Goal: Information Seeking & Learning: Understand process/instructions

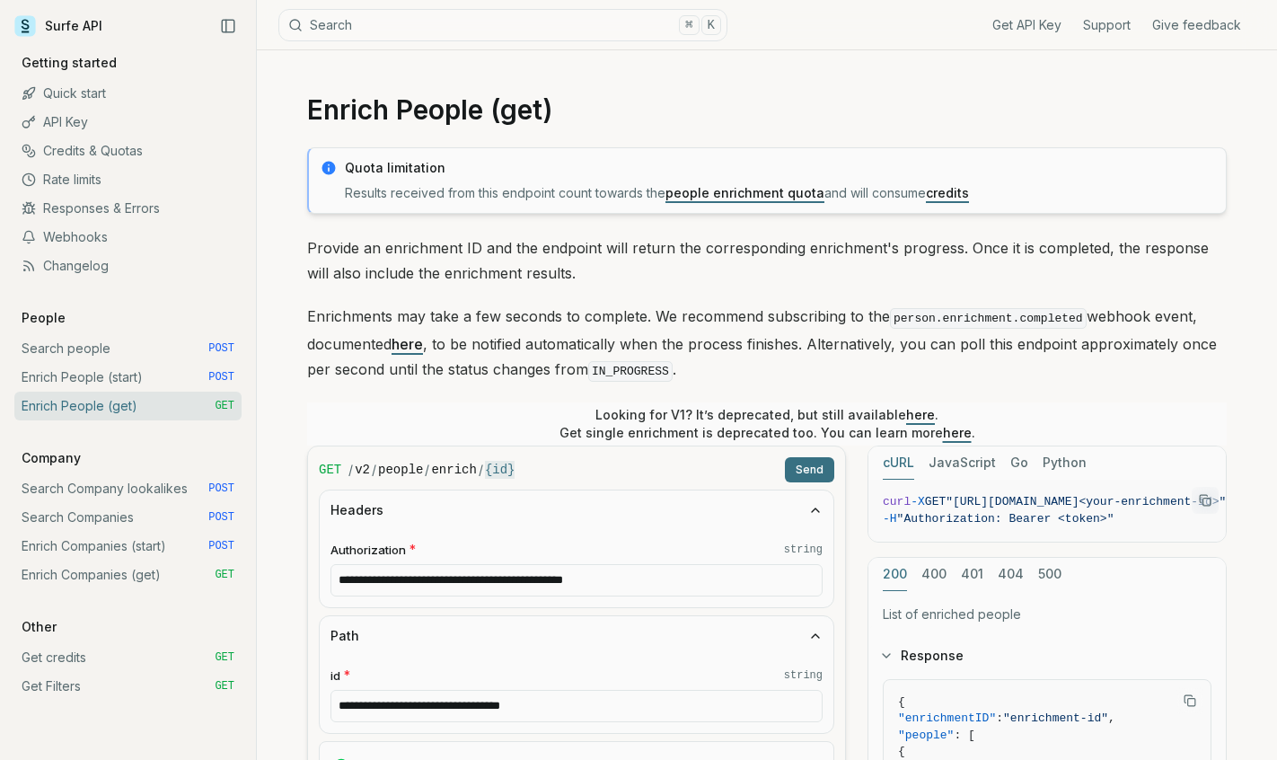
scroll to position [620, 0]
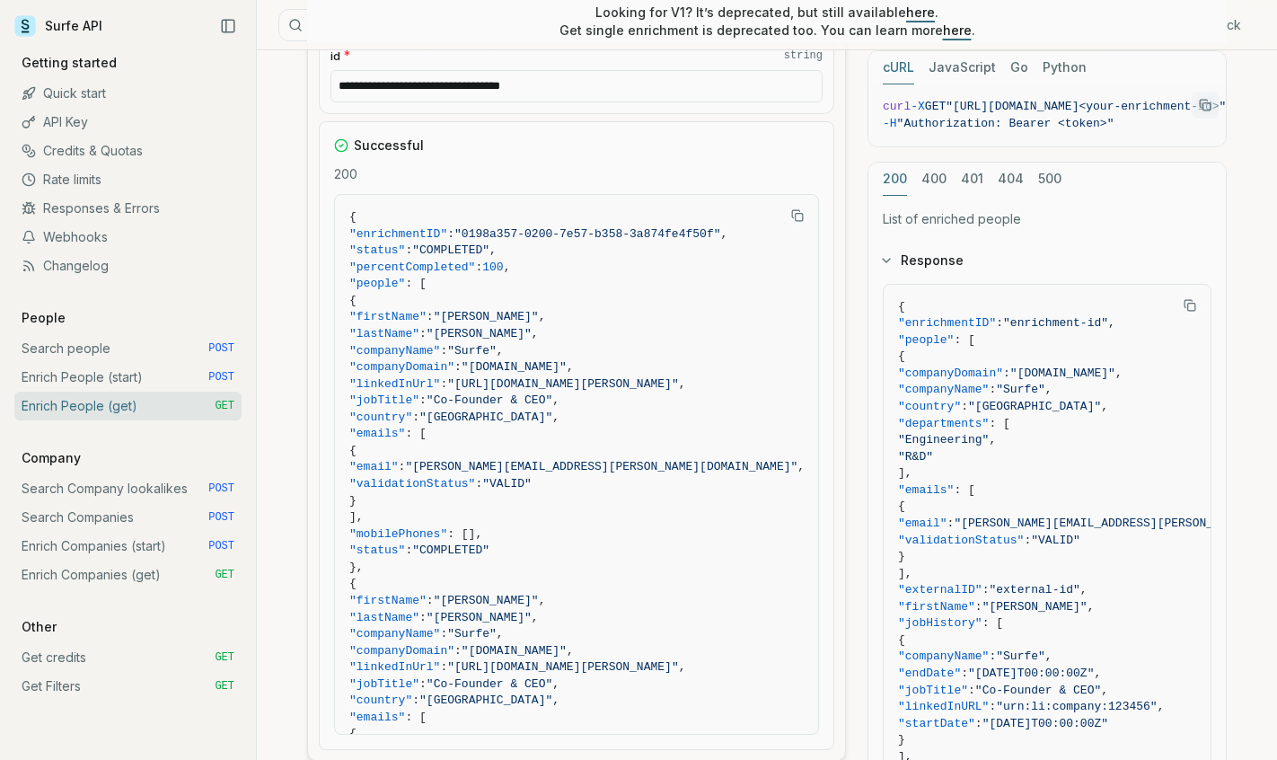
click at [90, 124] on link "API Key" at bounding box center [127, 122] width 227 height 29
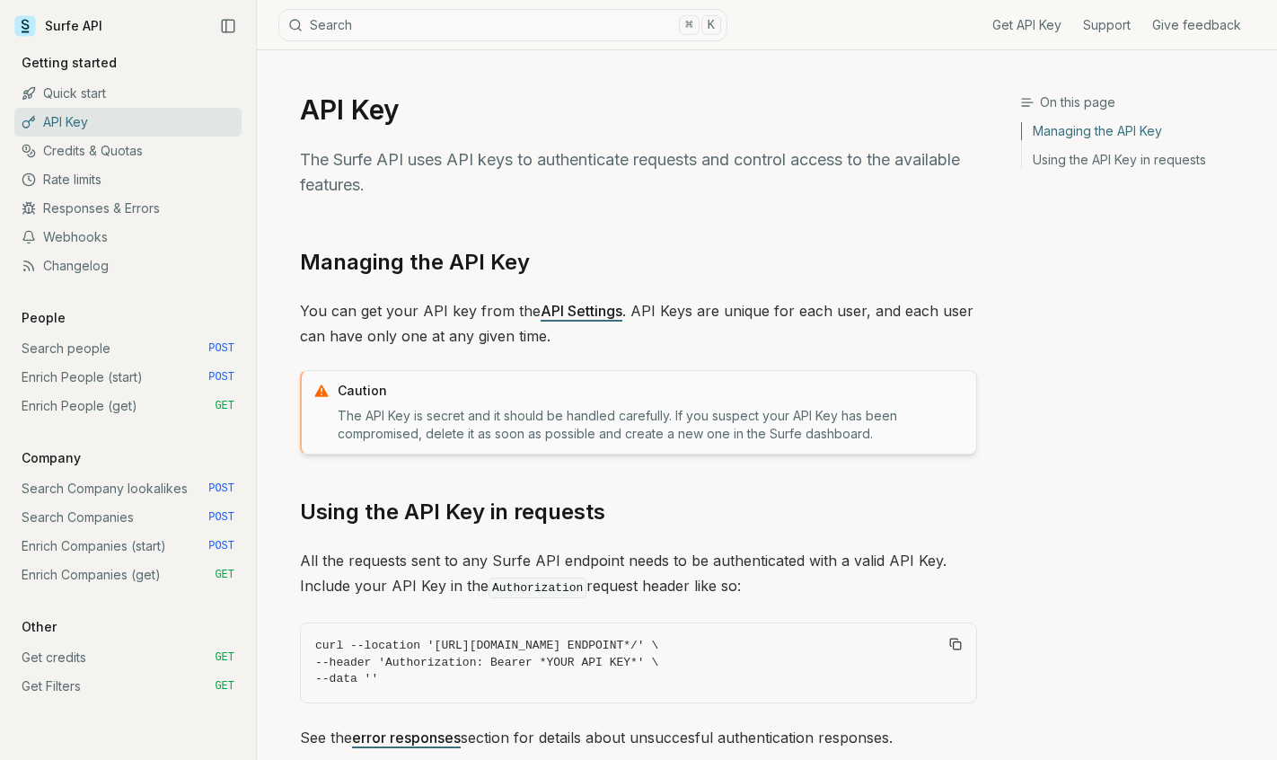
click at [70, 249] on link "Webhooks" at bounding box center [127, 237] width 227 height 29
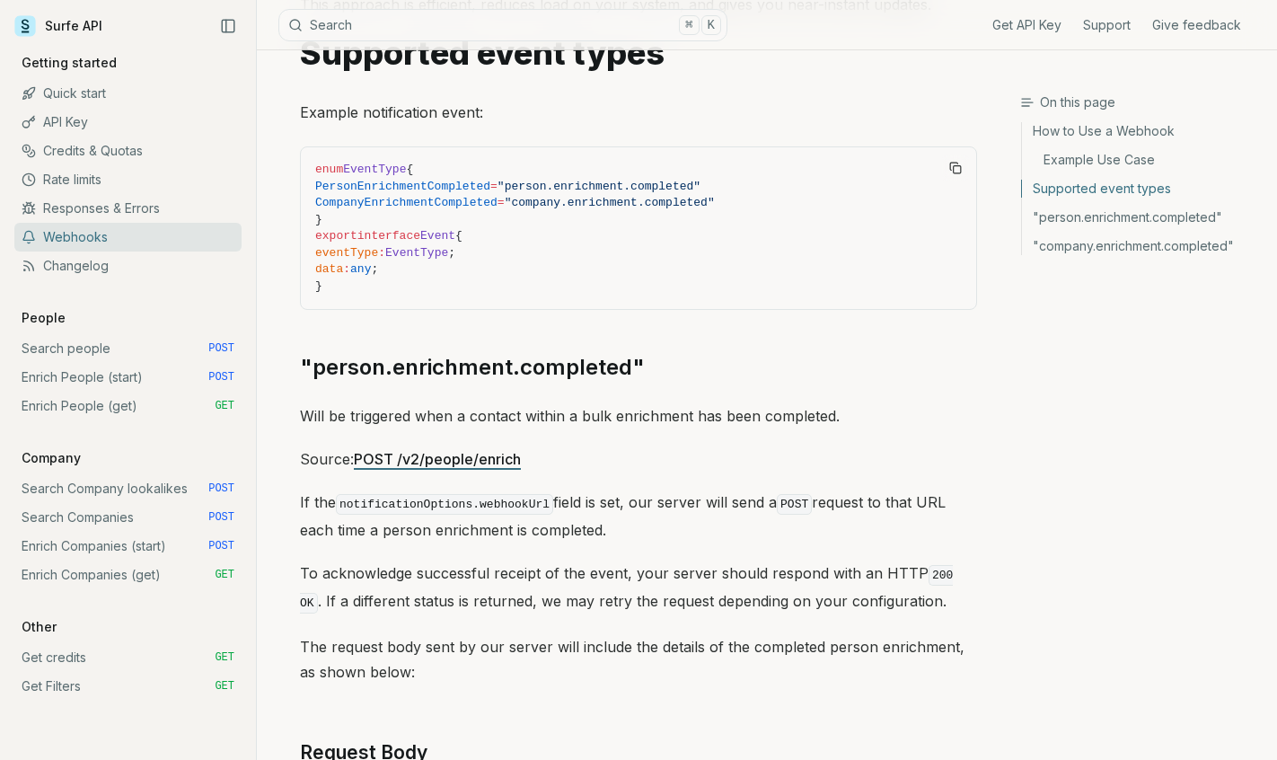
scroll to position [840, 0]
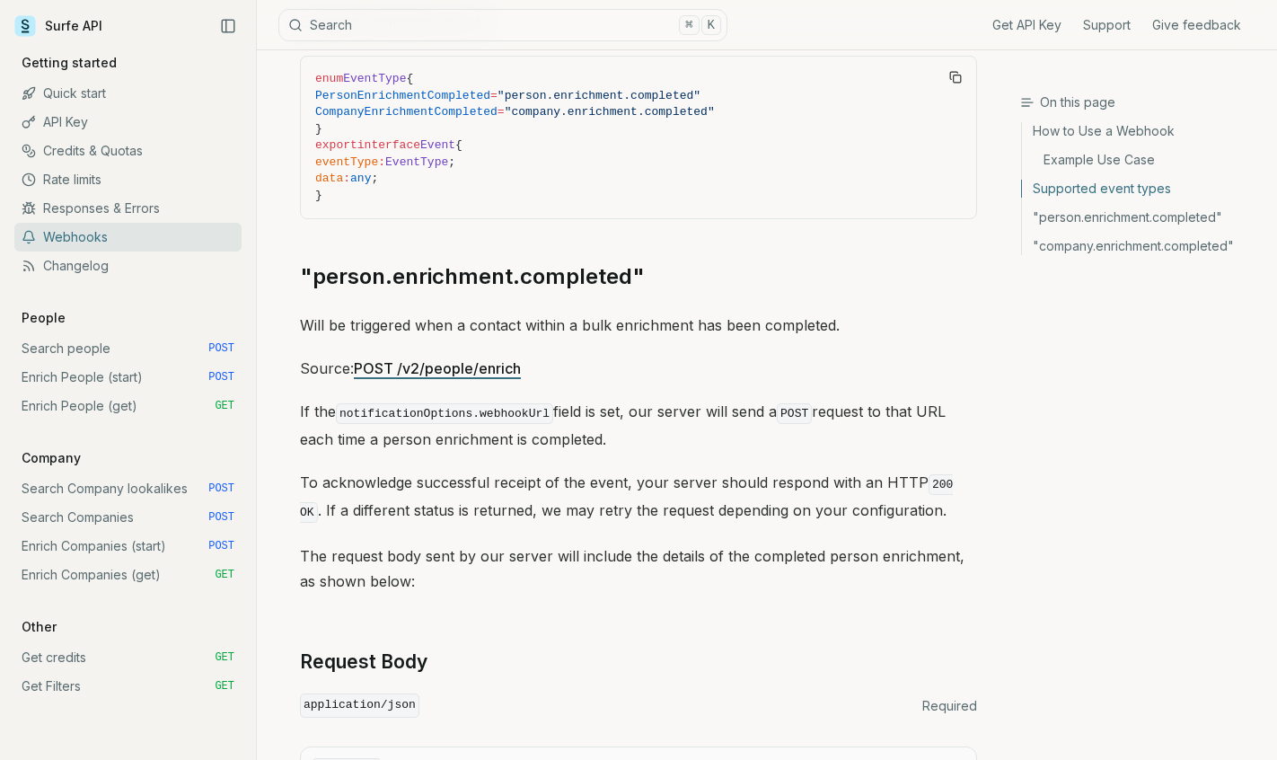
click at [1107, 19] on link "Support" at bounding box center [1107, 25] width 48 height 18
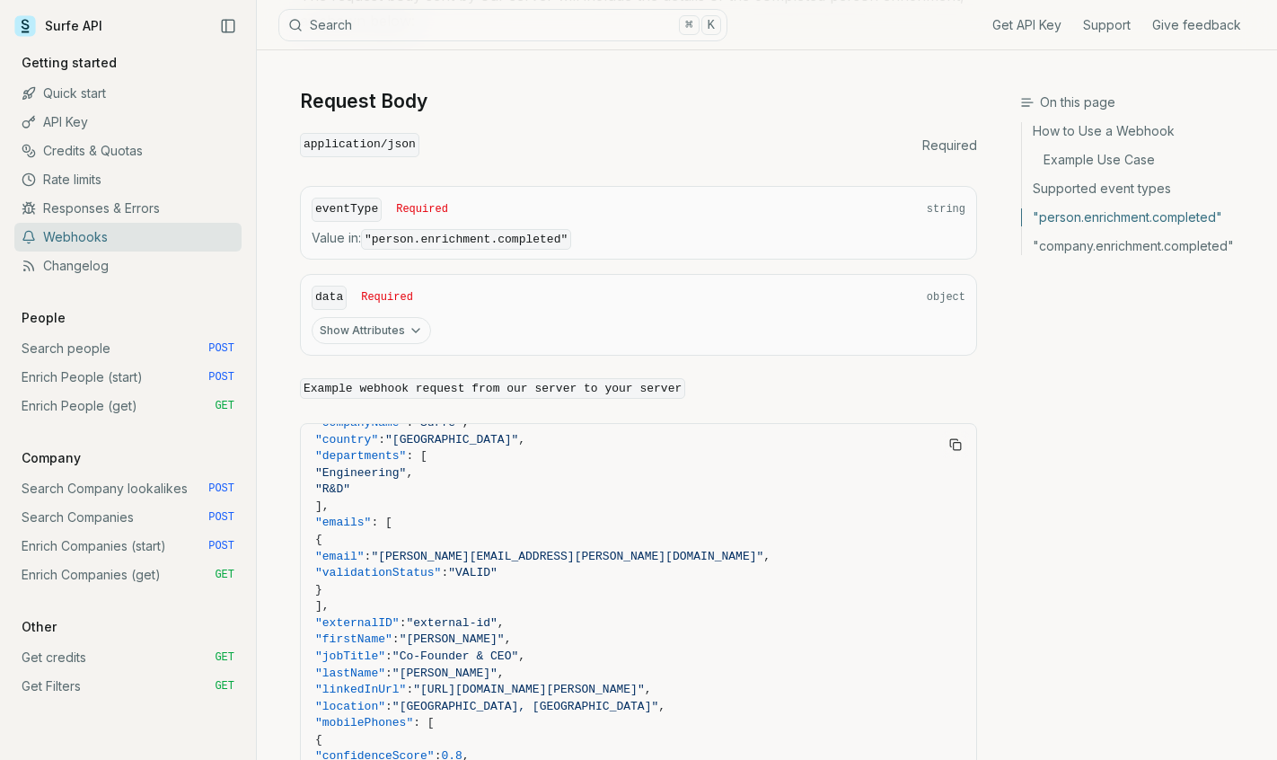
scroll to position [1415, 0]
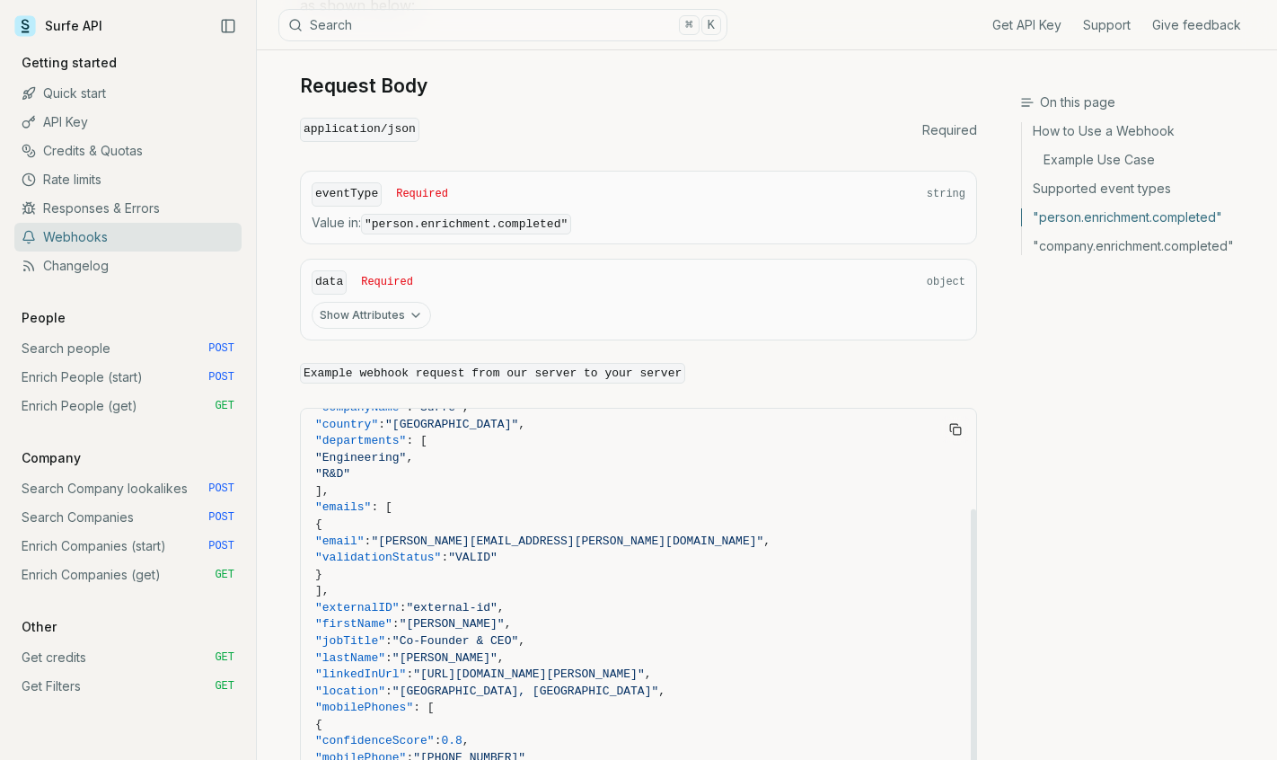
click at [129, 548] on link "Enrich Companies (start) POST" at bounding box center [127, 546] width 227 height 29
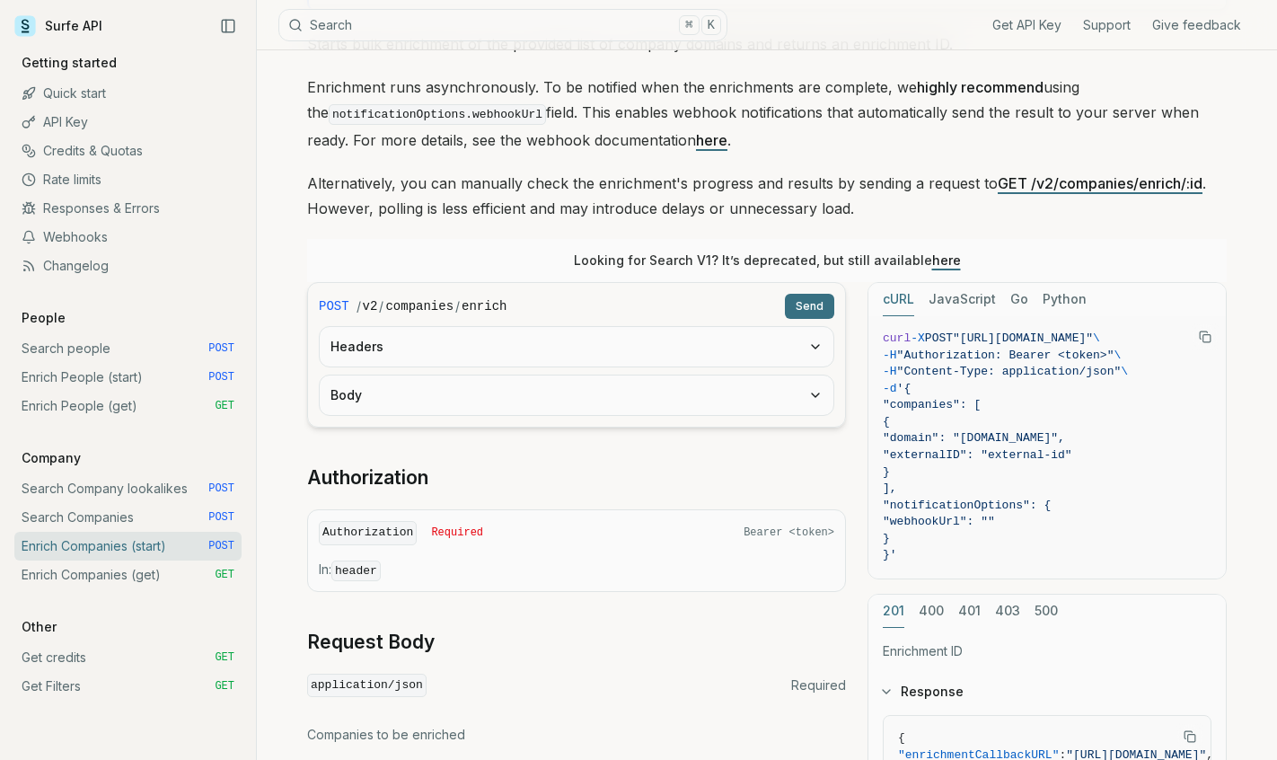
scroll to position [316, 0]
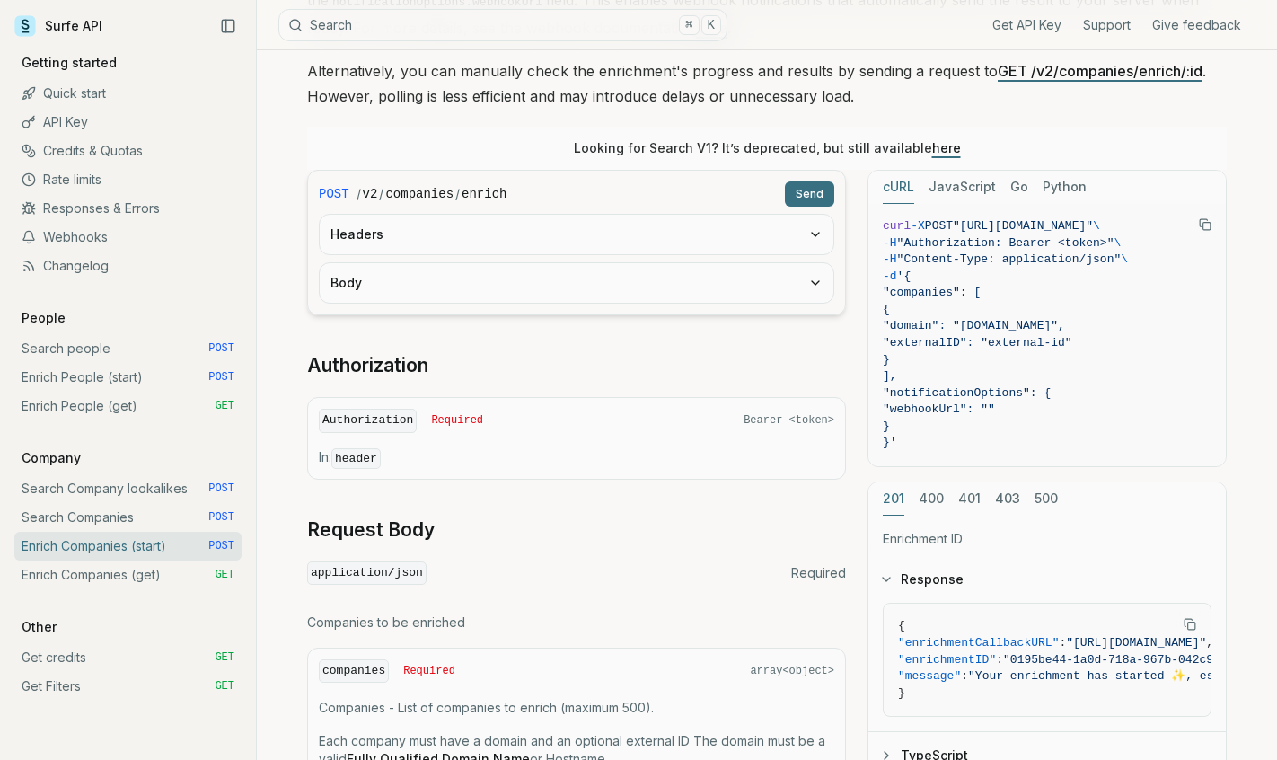
click at [689, 268] on button "Body" at bounding box center [577, 283] width 514 height 40
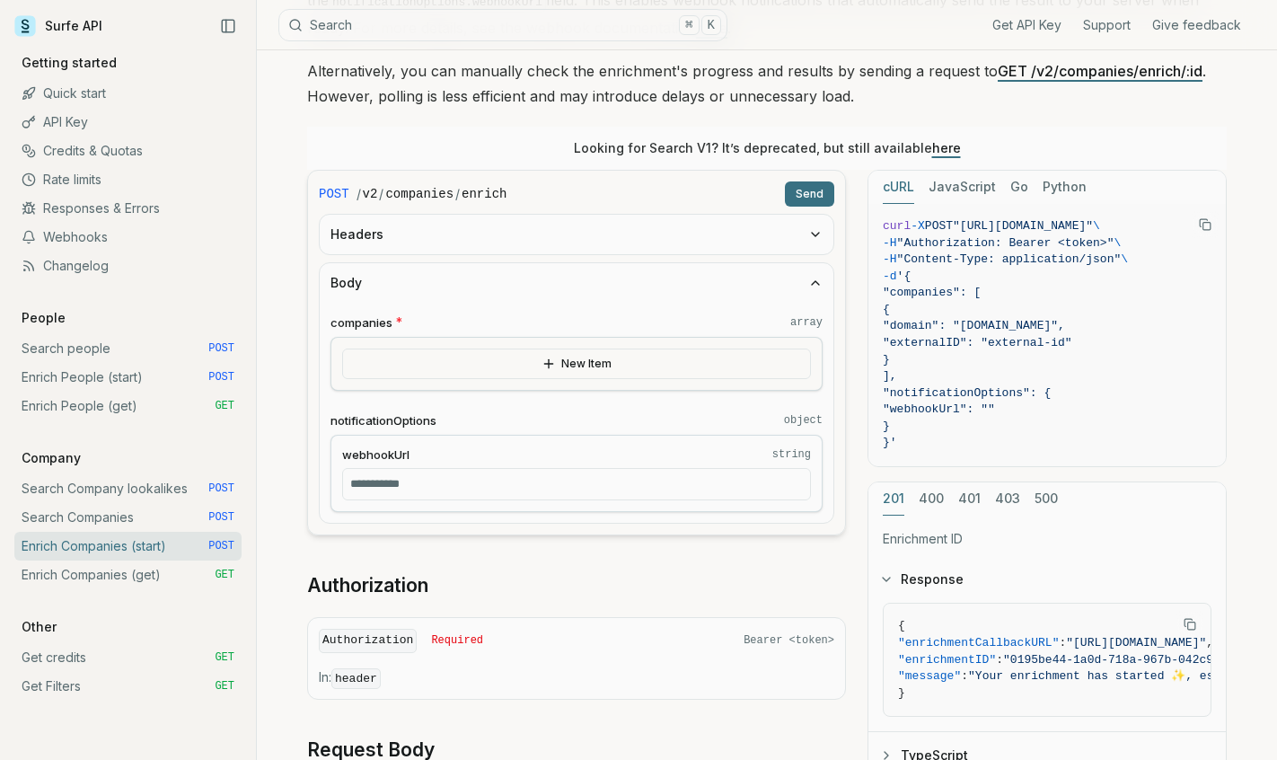
click at [563, 264] on button "Body" at bounding box center [577, 283] width 514 height 40
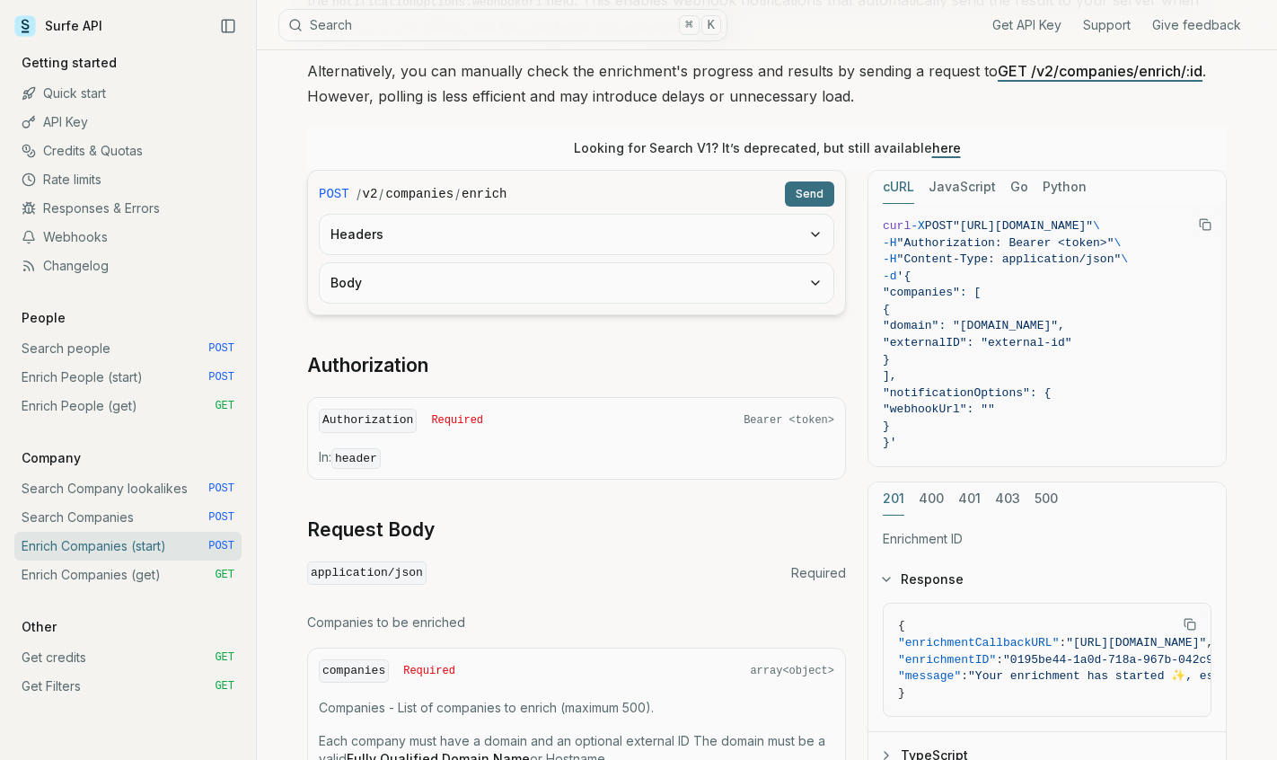
click at [560, 221] on button "Headers" at bounding box center [577, 235] width 514 height 40
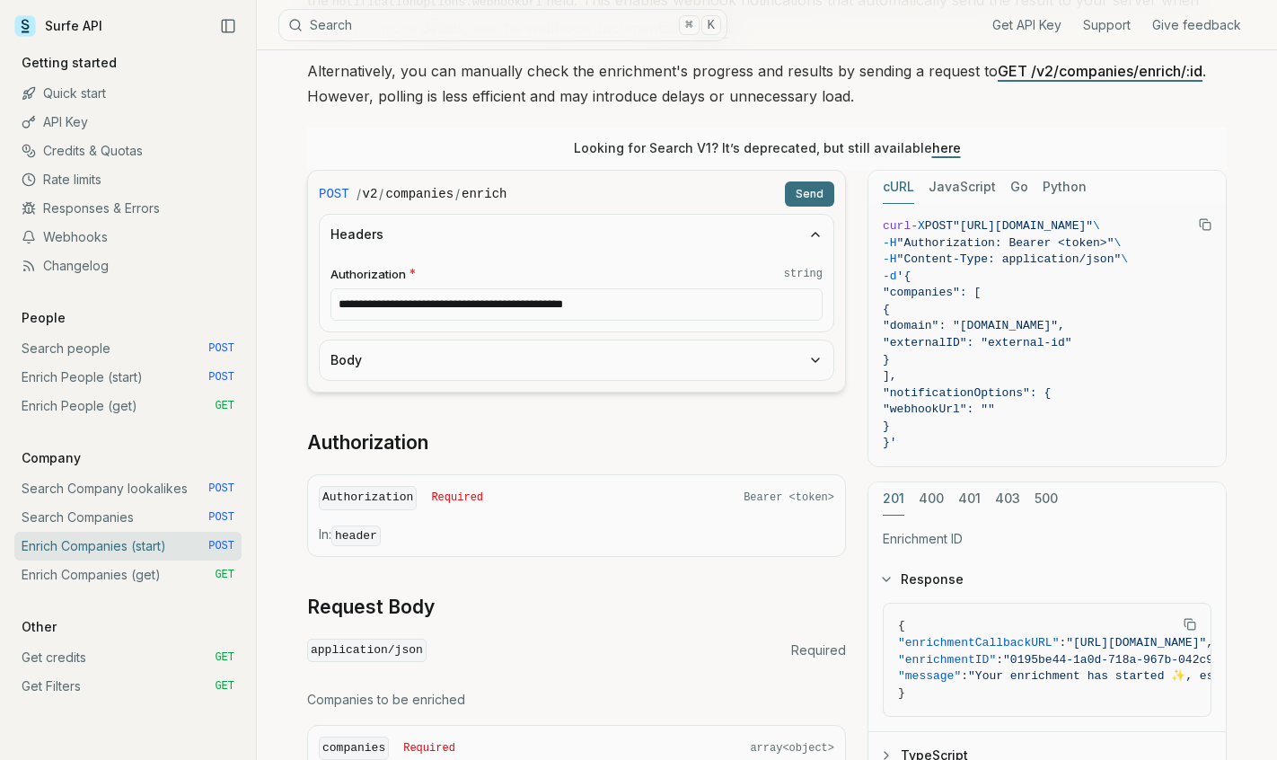
click at [560, 221] on button "Headers" at bounding box center [577, 235] width 514 height 40
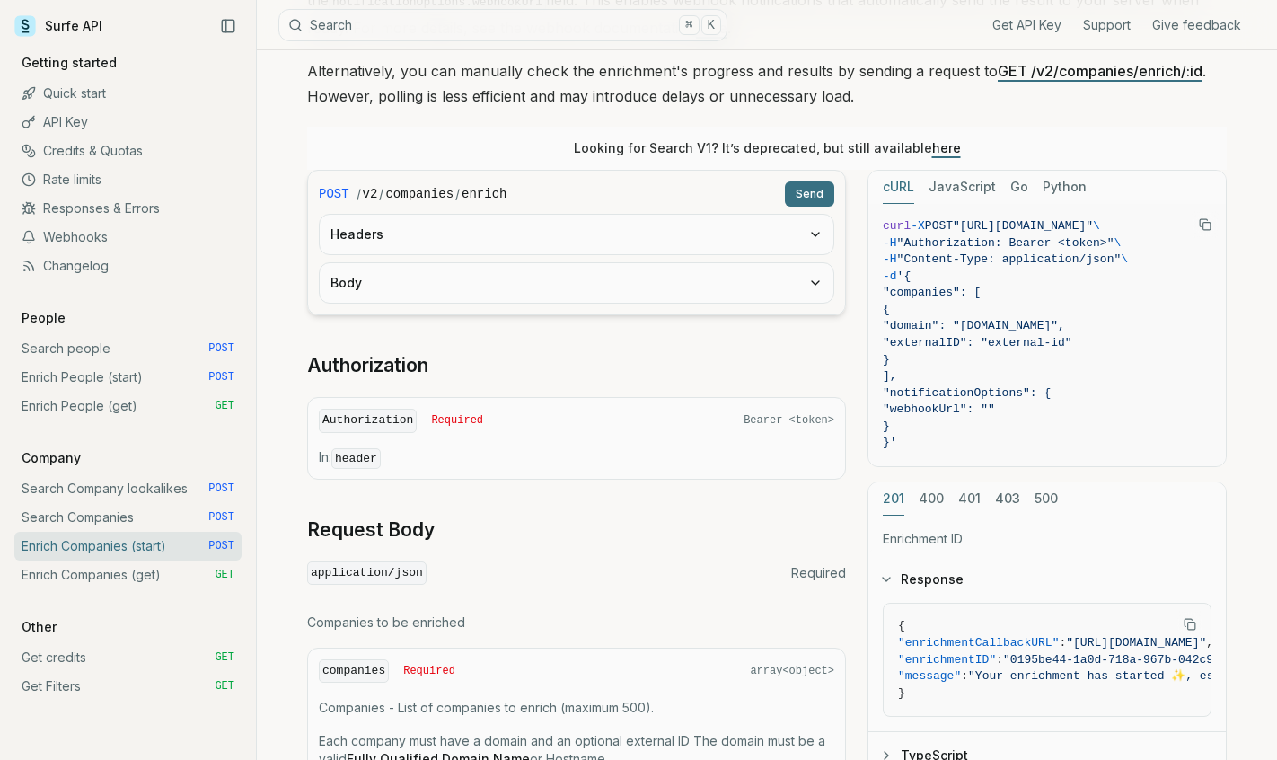
click at [557, 289] on button "Body" at bounding box center [577, 283] width 514 height 40
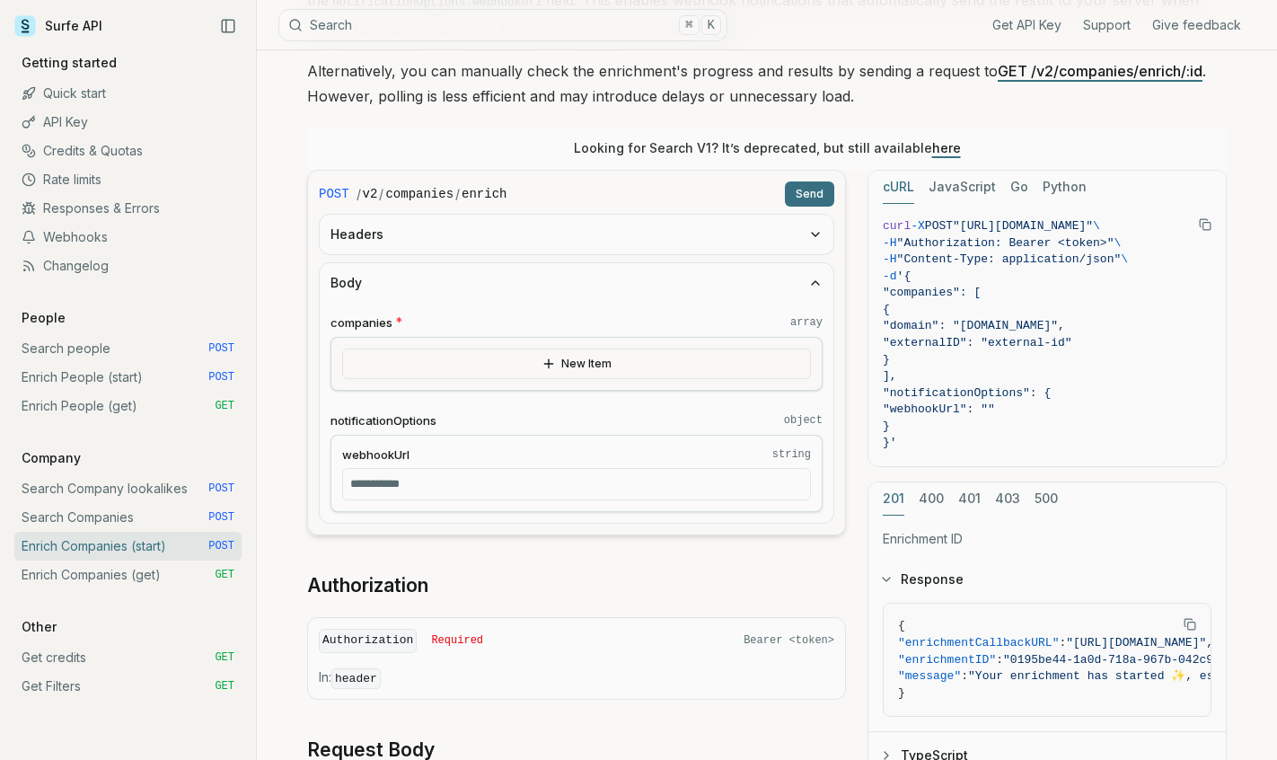
click at [566, 348] on button "New Item" at bounding box center [576, 363] width 469 height 31
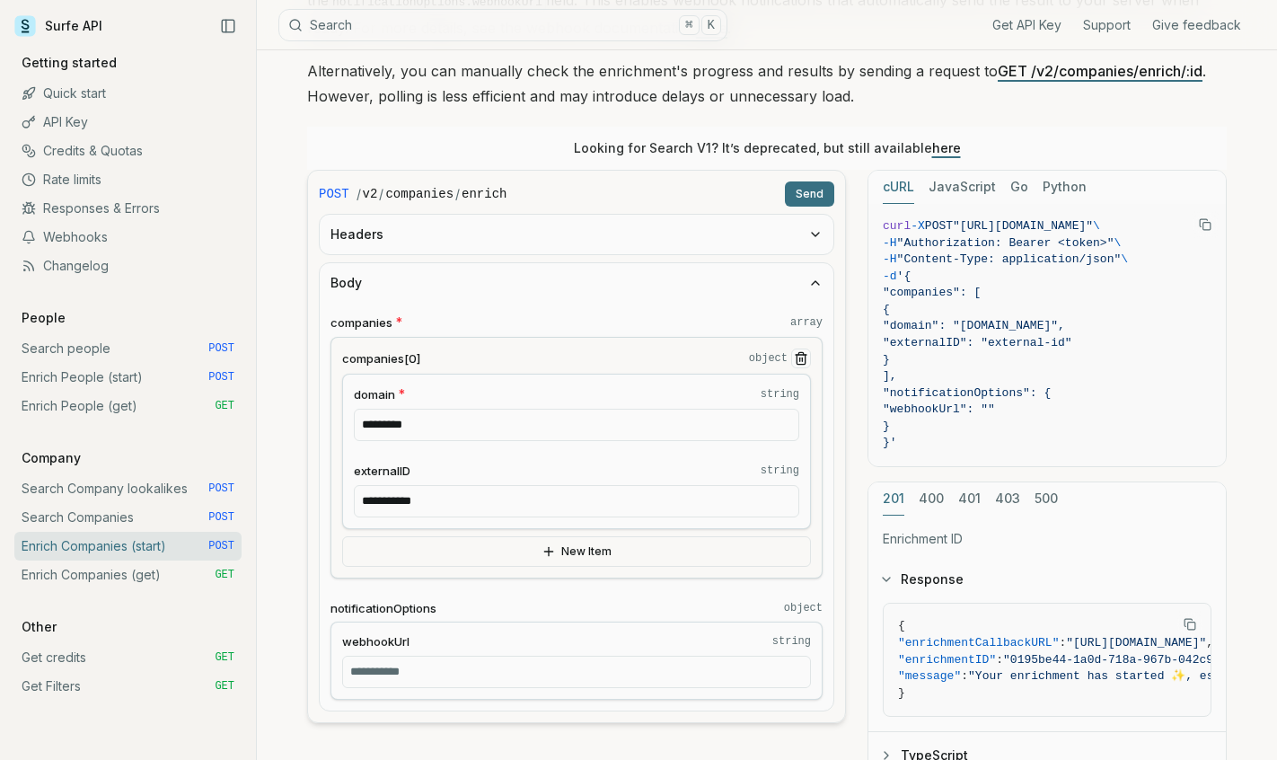
click at [389, 471] on span "externalID" at bounding box center [382, 471] width 57 height 17
click at [389, 485] on input "**********" at bounding box center [576, 501] width 445 height 32
click at [389, 471] on span "externalID" at bounding box center [382, 471] width 57 height 17
click at [389, 485] on input "**********" at bounding box center [576, 501] width 445 height 32
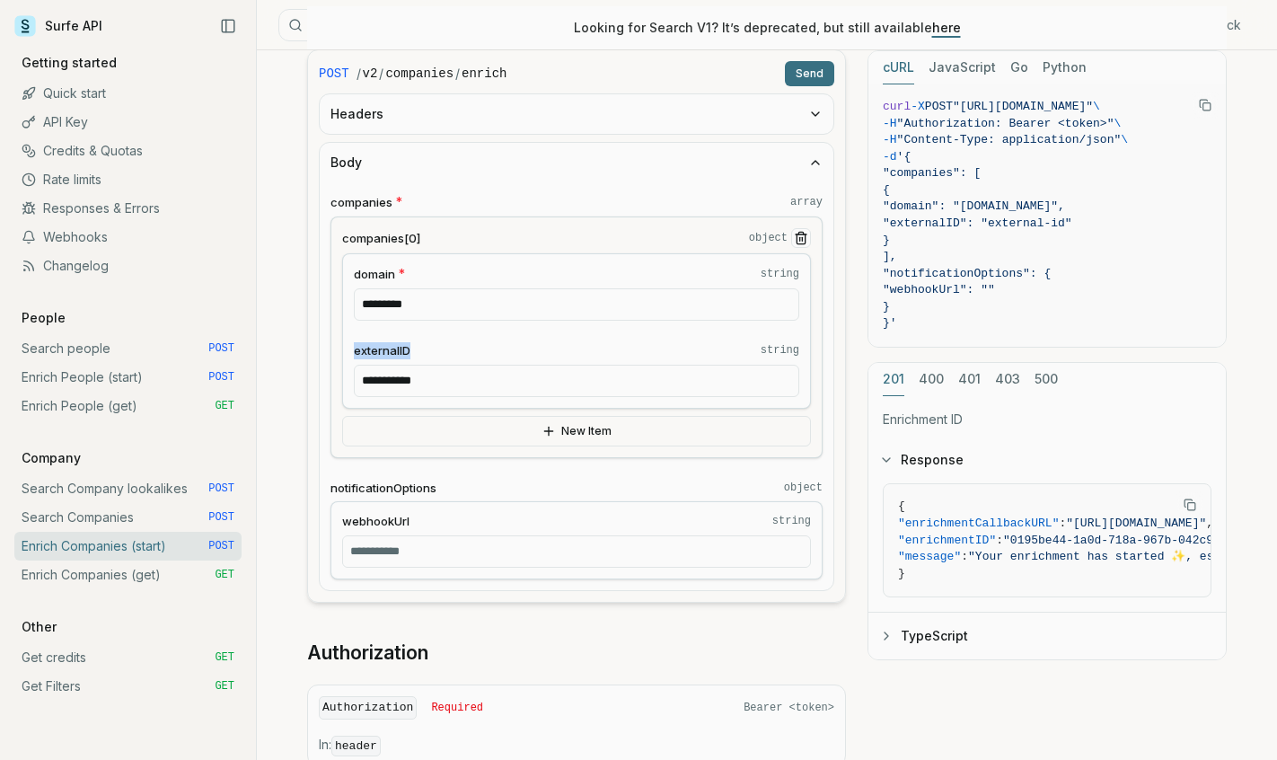
scroll to position [442, 0]
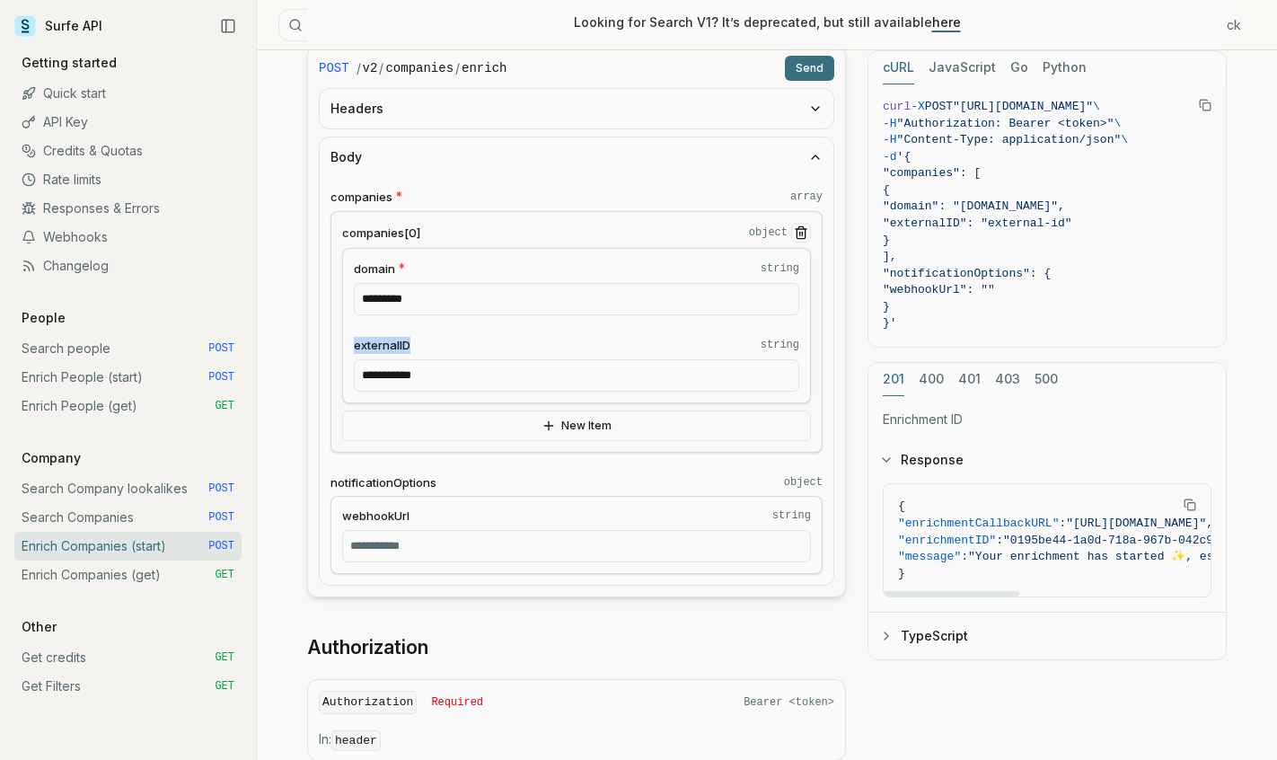
click at [899, 633] on button "TypeScript" at bounding box center [1047, 636] width 357 height 47
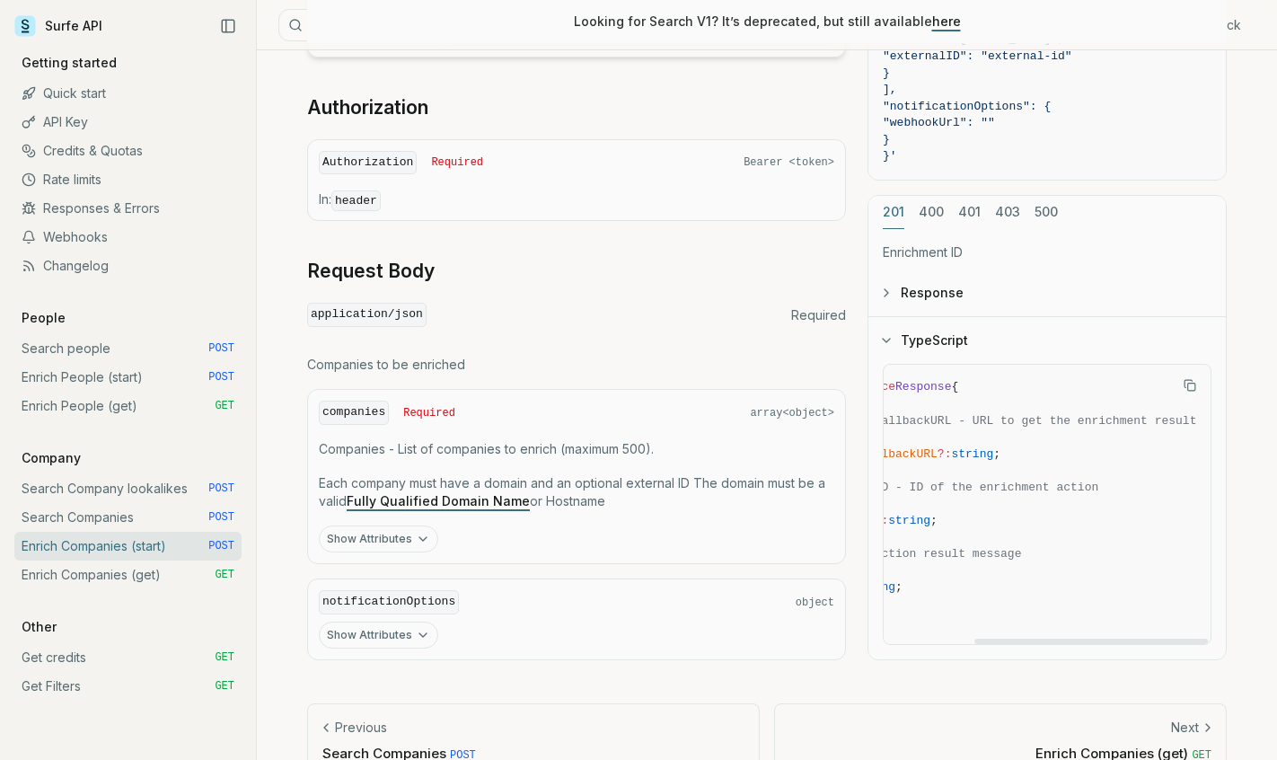
scroll to position [0, 0]
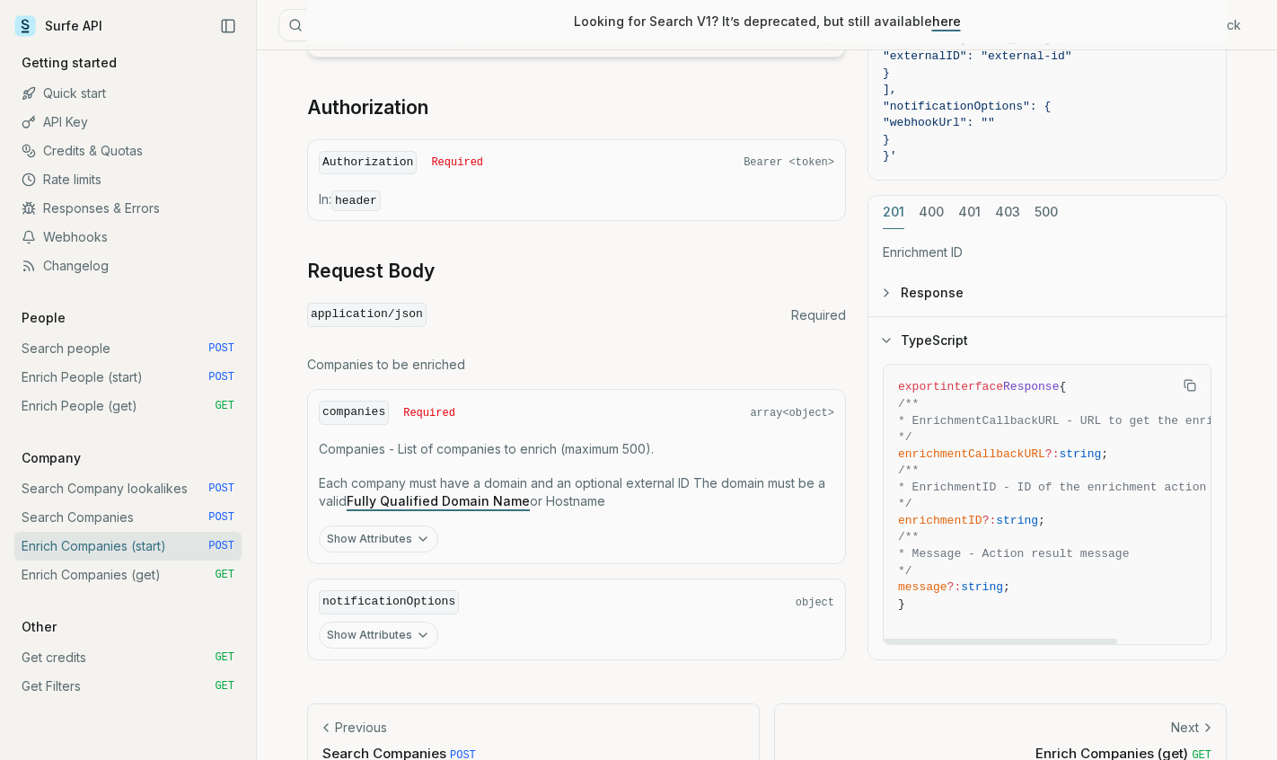
click at [922, 352] on button "TypeScript" at bounding box center [1047, 341] width 357 height 47
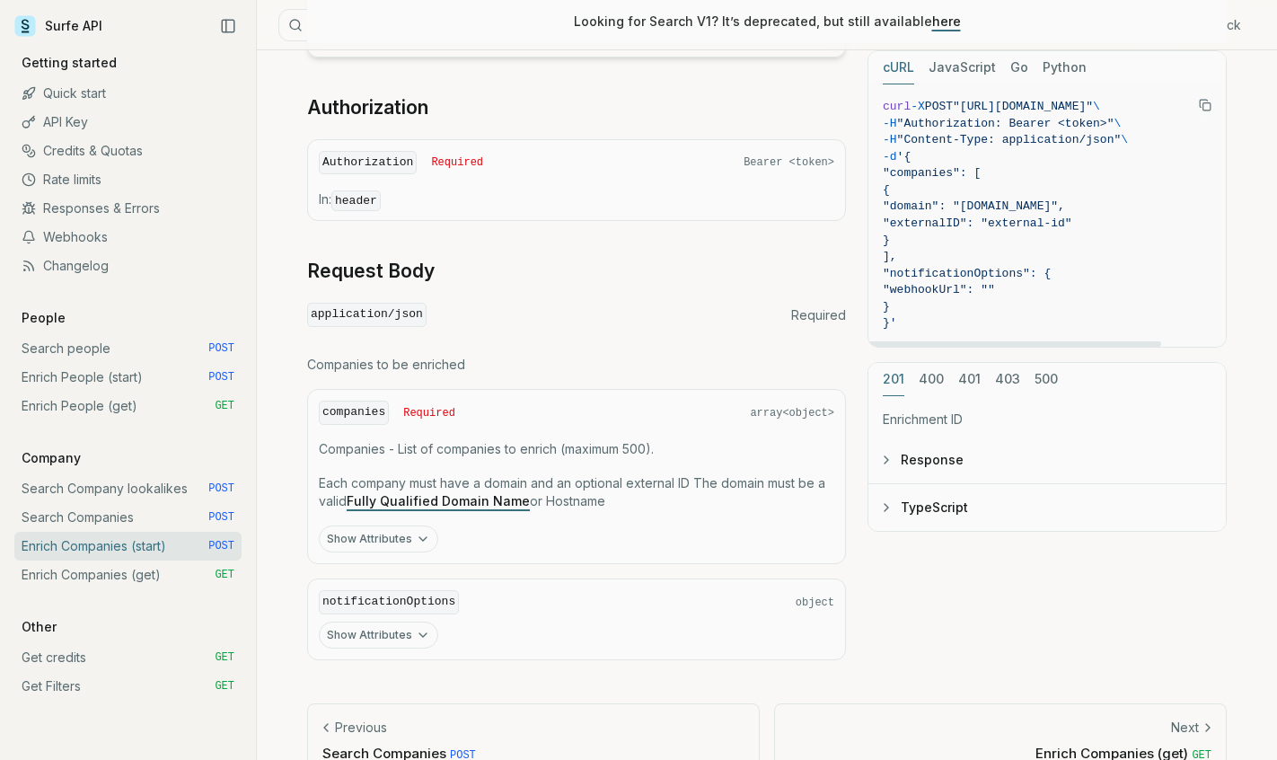
click at [914, 454] on button "Response" at bounding box center [1047, 459] width 357 height 47
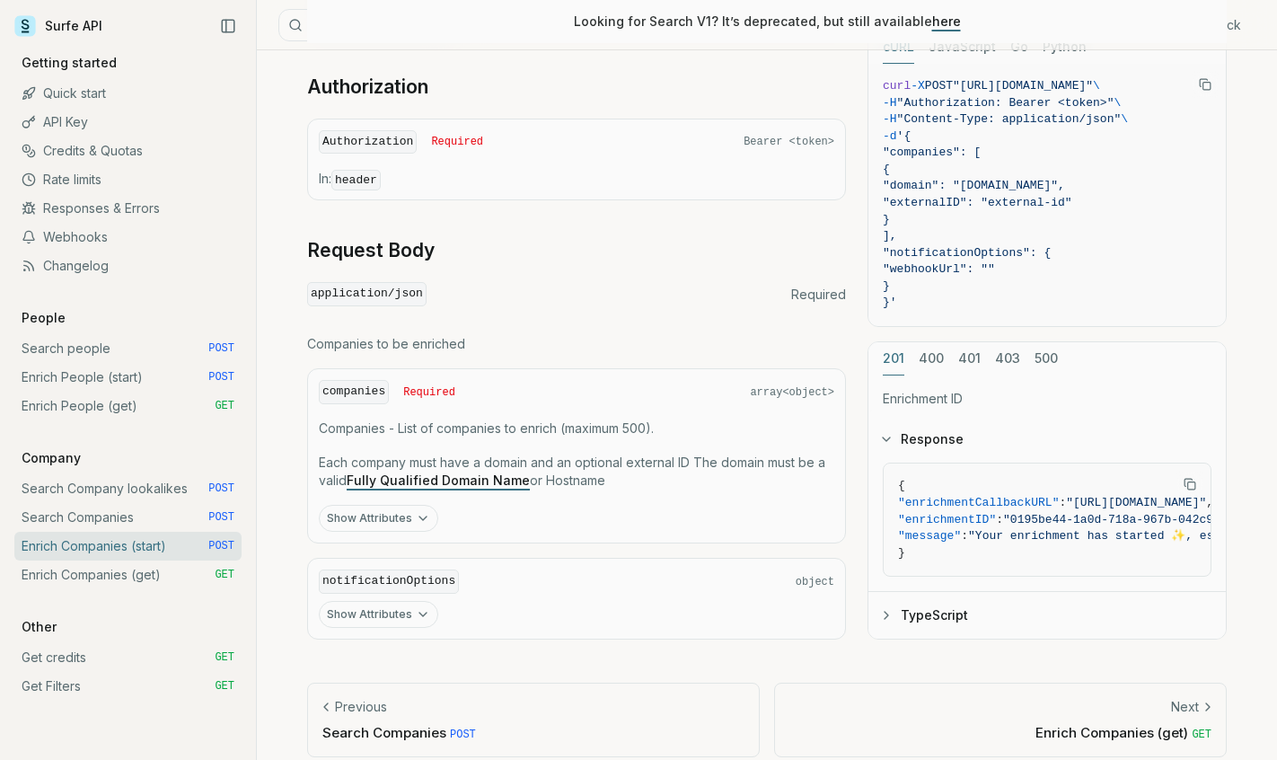
scroll to position [1010, 0]
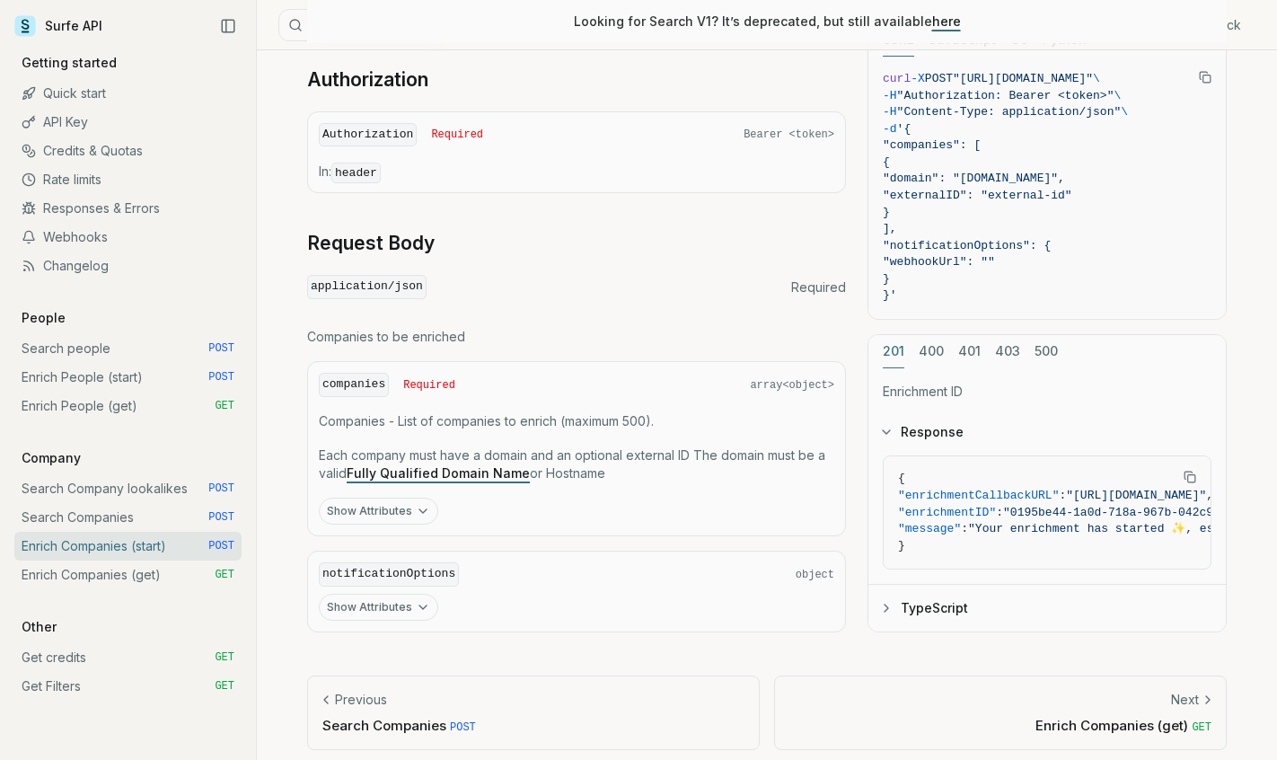
click at [925, 419] on button "Response" at bounding box center [1047, 432] width 357 height 47
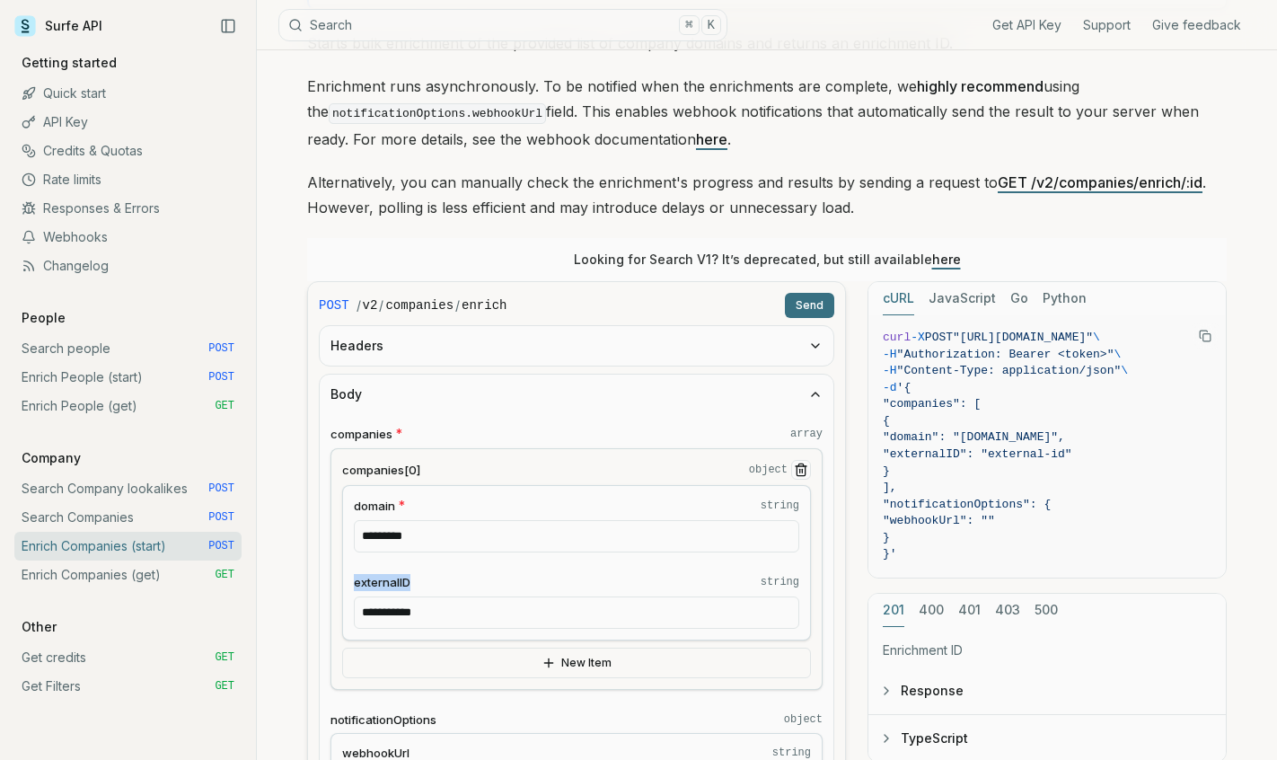
scroll to position [207, 0]
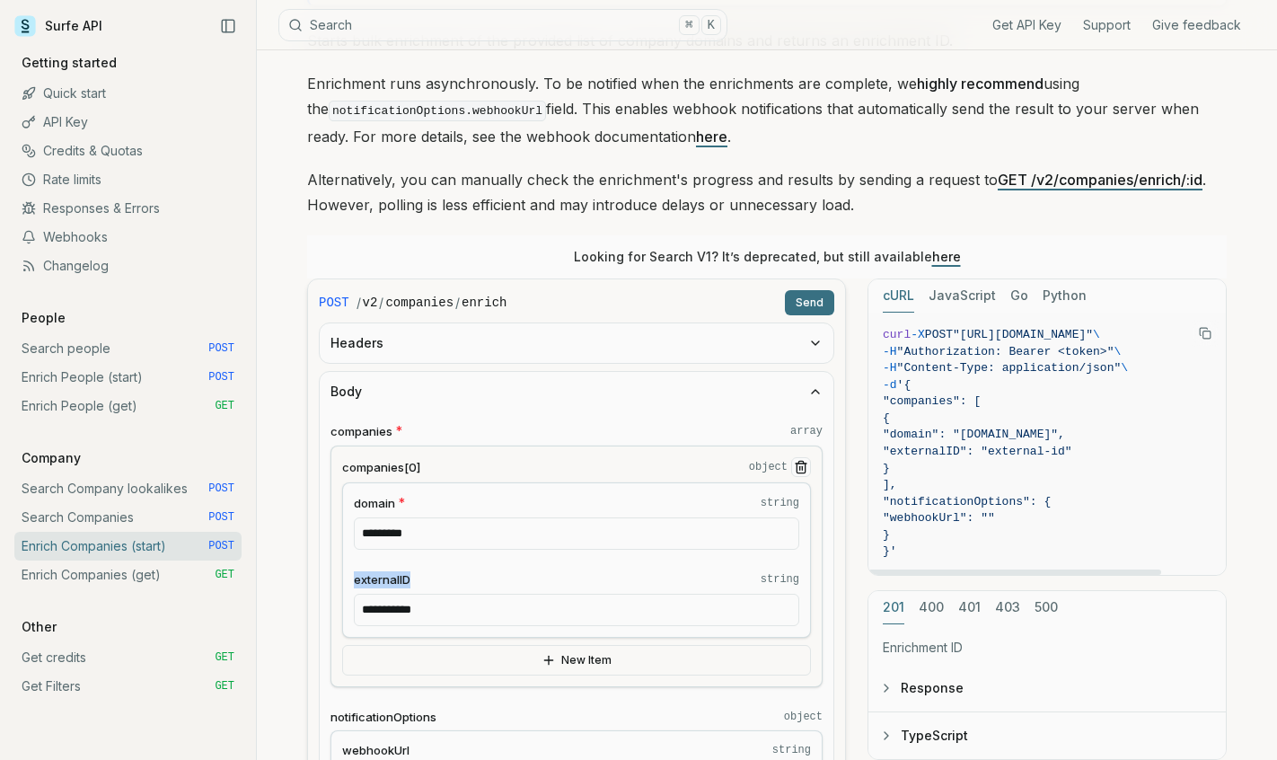
drag, startPoint x: 913, startPoint y: 552, endPoint x: 859, endPoint y: 351, distance: 208.5
copy code "curl -X POST "[URL][DOMAIN_NAME]" \ -H "Authorization: Bearer <token>" \ -H "Co…"
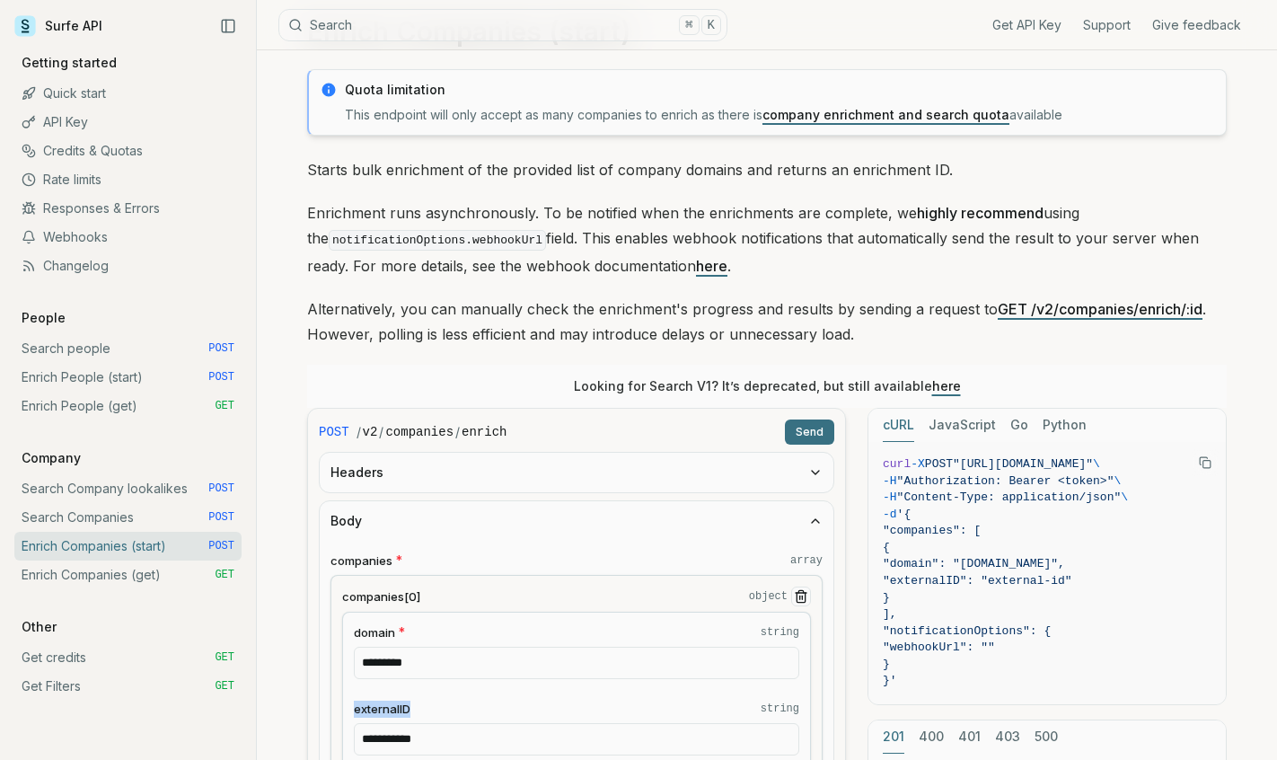
scroll to position [80, 0]
click at [696, 264] on link "here" at bounding box center [711, 264] width 31 height 18
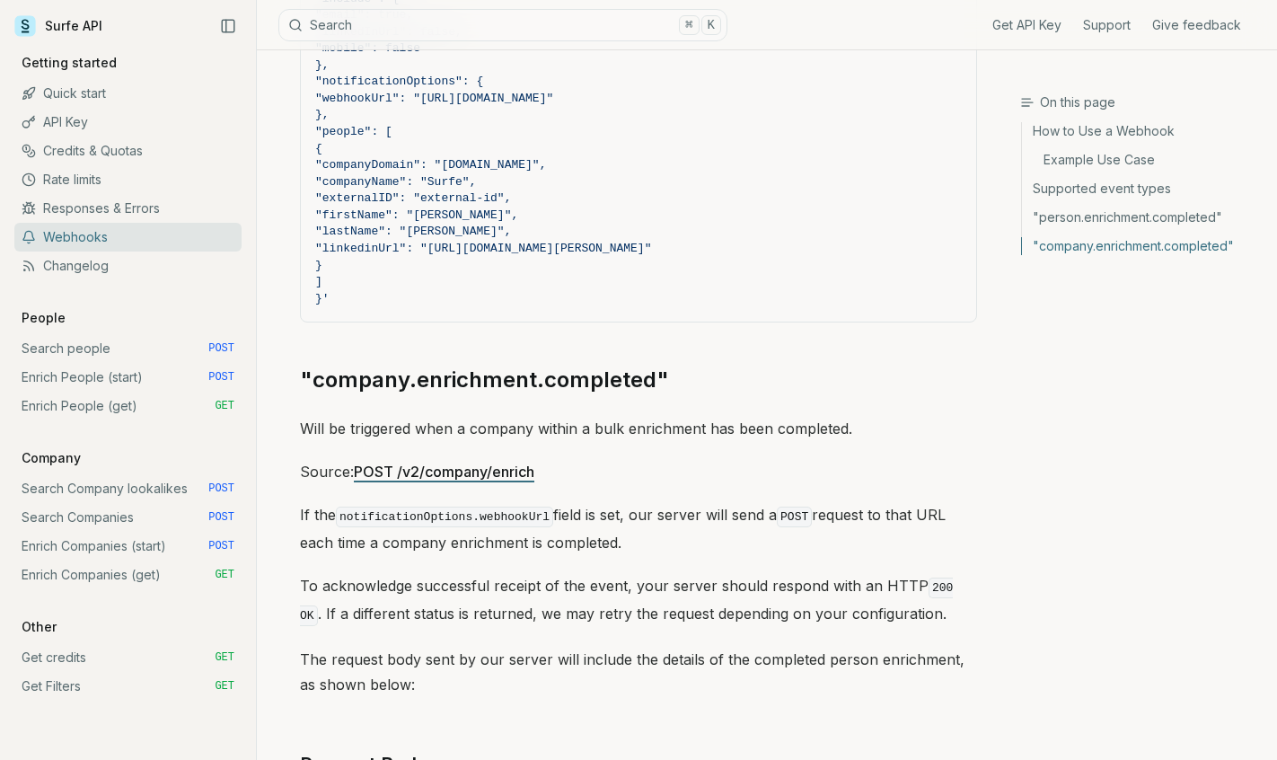
scroll to position [2600, 0]
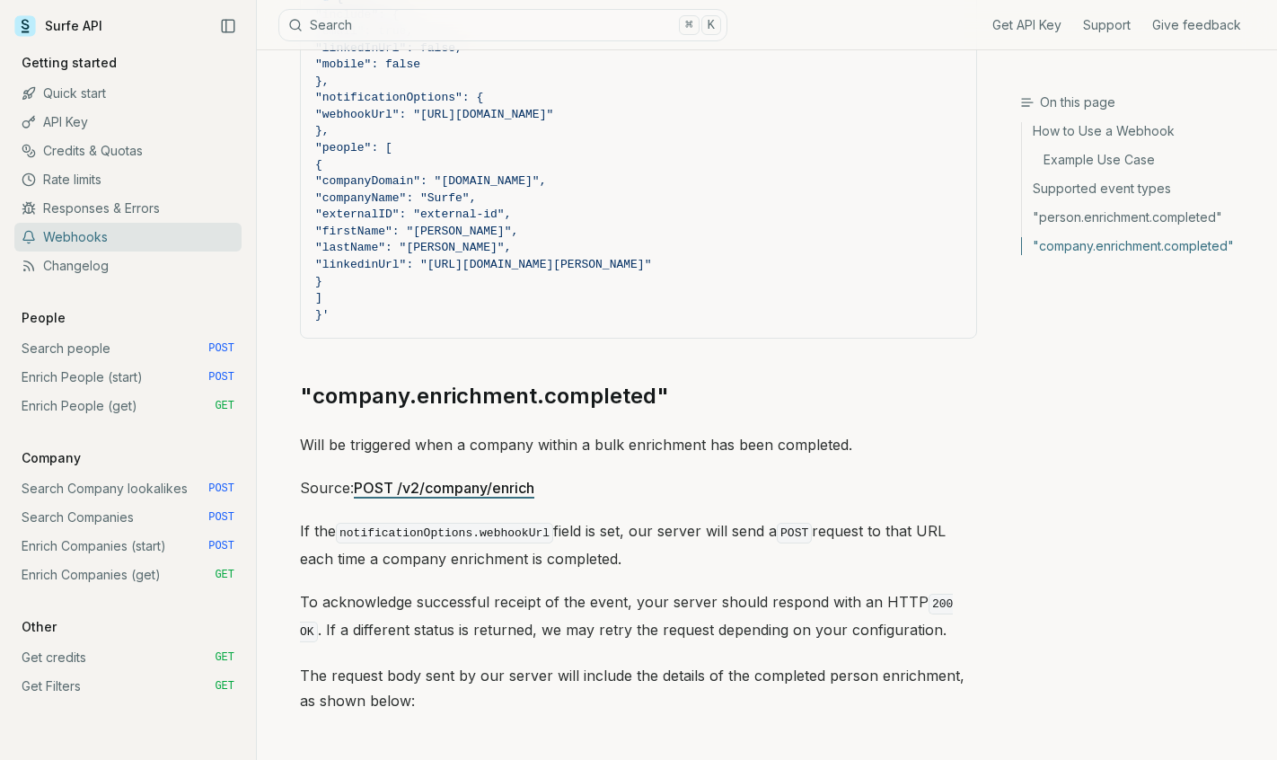
click at [525, 18] on button "Search ⌘ K" at bounding box center [502, 25] width 449 height 32
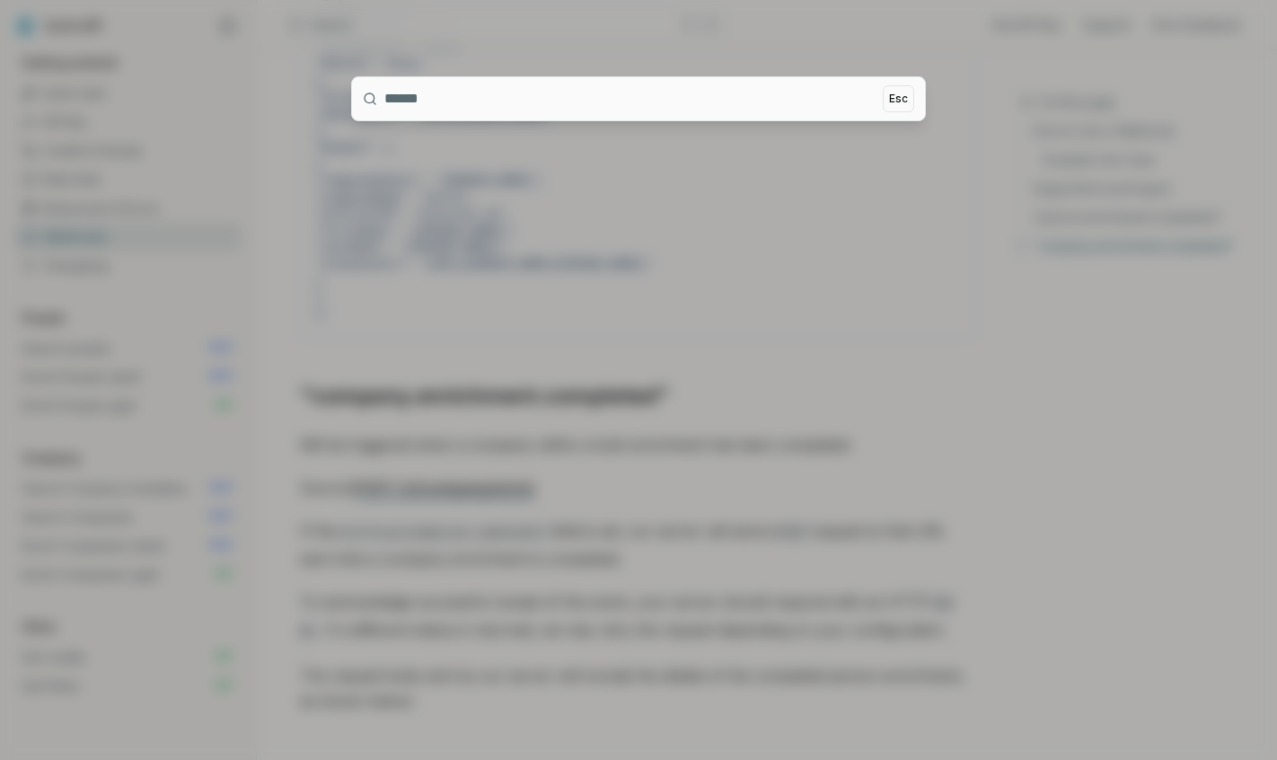
click at [428, 181] on div at bounding box center [638, 380] width 1277 height 760
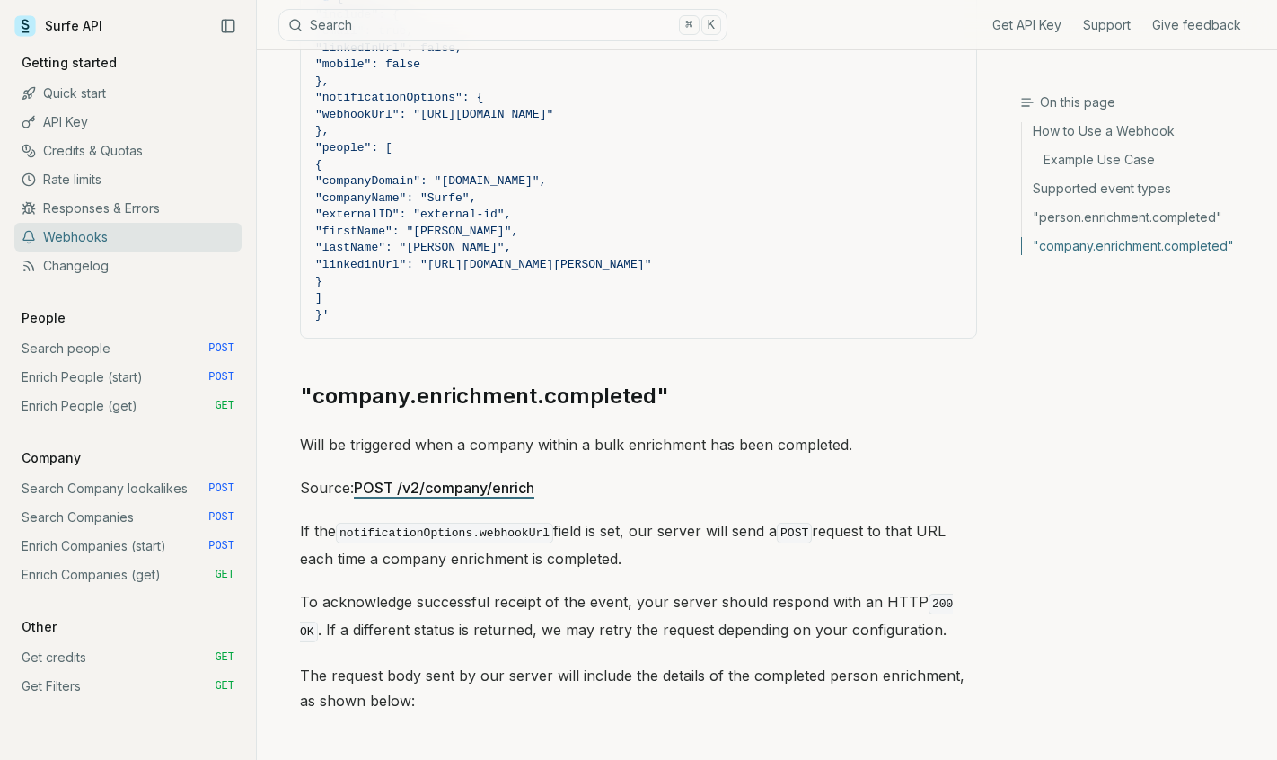
click at [422, 207] on span ""externalID": "external-id"," at bounding box center [413, 213] width 196 height 13
copy span "externalID"
click at [424, 34] on button "Search ⌘ K" at bounding box center [502, 25] width 449 height 32
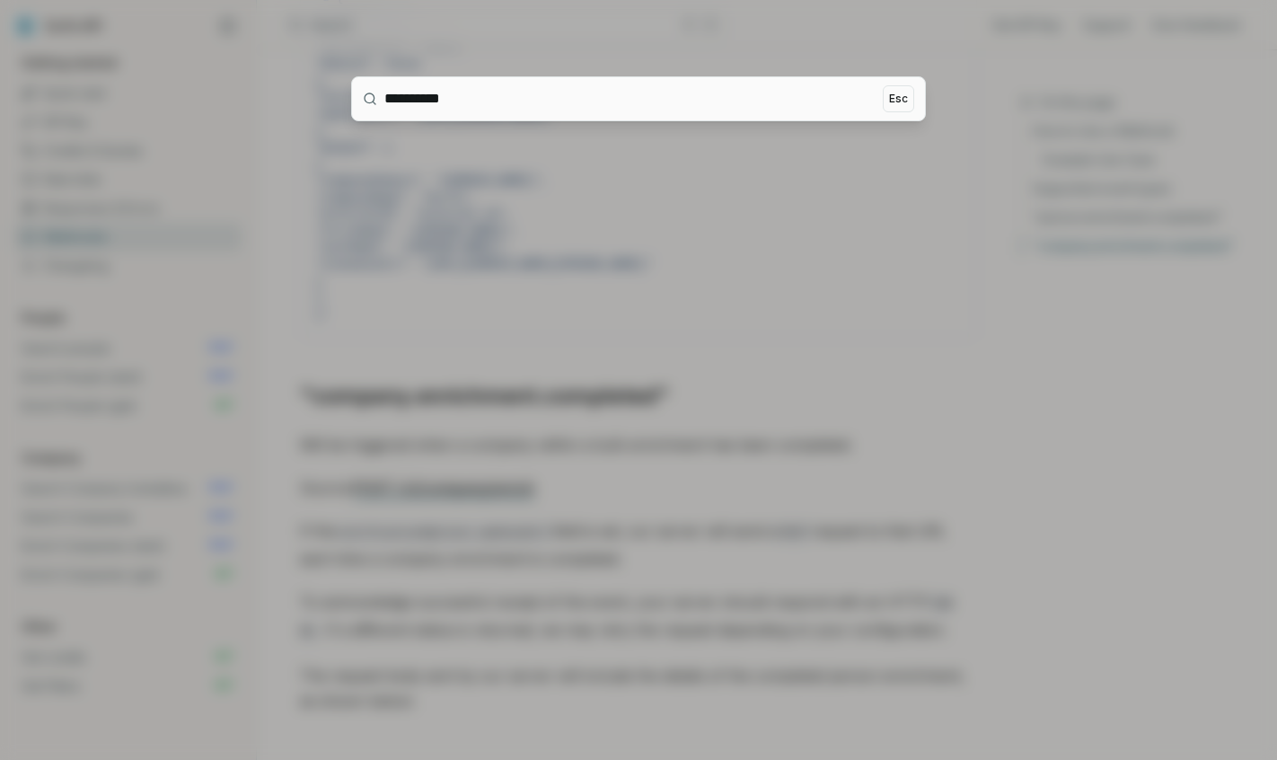
type input "**********"
click at [824, 177] on div at bounding box center [638, 380] width 1277 height 760
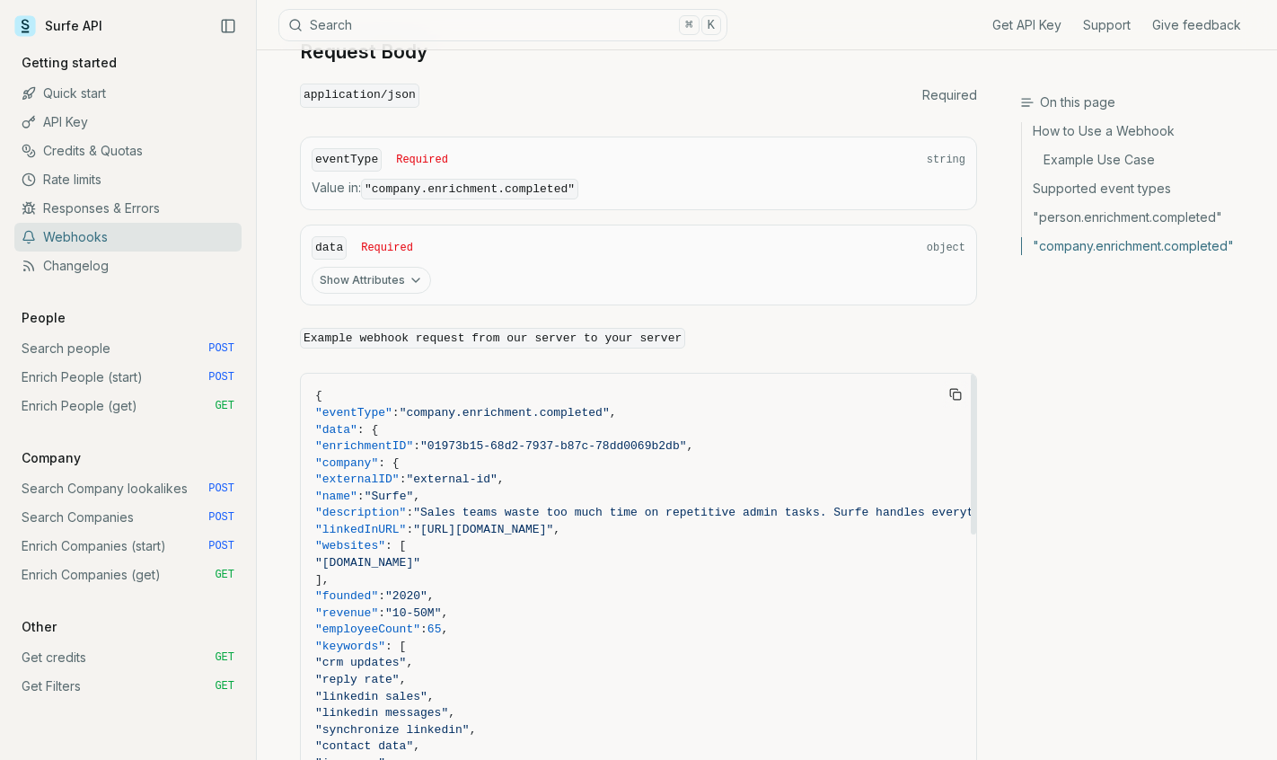
scroll to position [2995, 0]
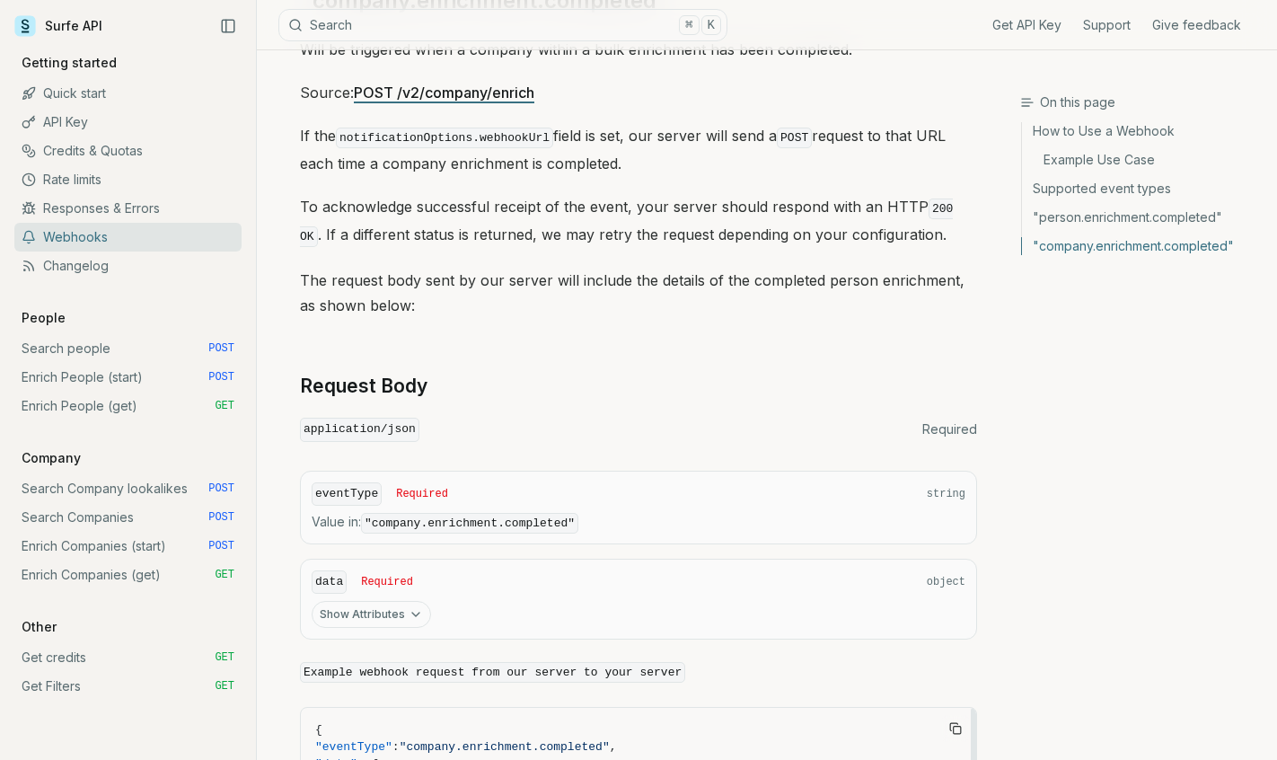
click at [436, 601] on div "Show Attributes" at bounding box center [639, 614] width 654 height 27
click at [426, 601] on button "Show Attributes" at bounding box center [371, 614] width 119 height 27
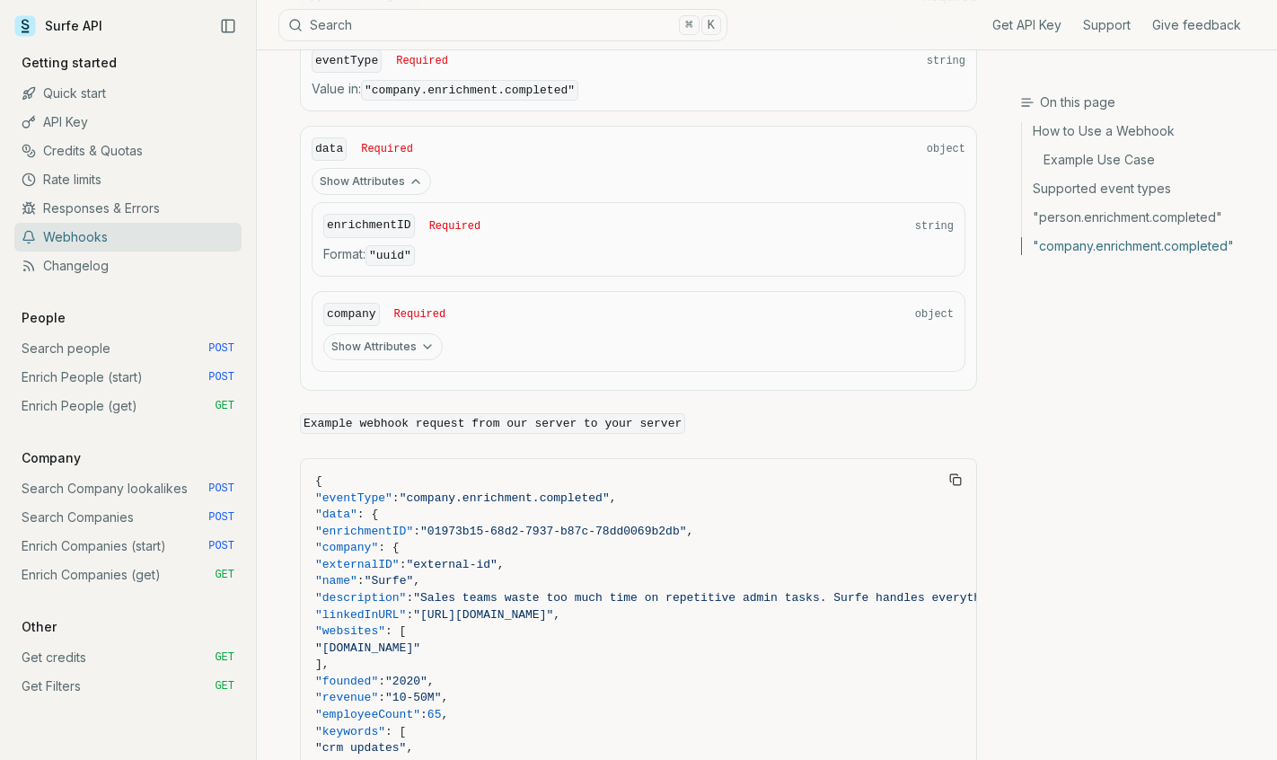
scroll to position [3429, 0]
click at [414, 332] on button "Show Attributes" at bounding box center [382, 345] width 119 height 27
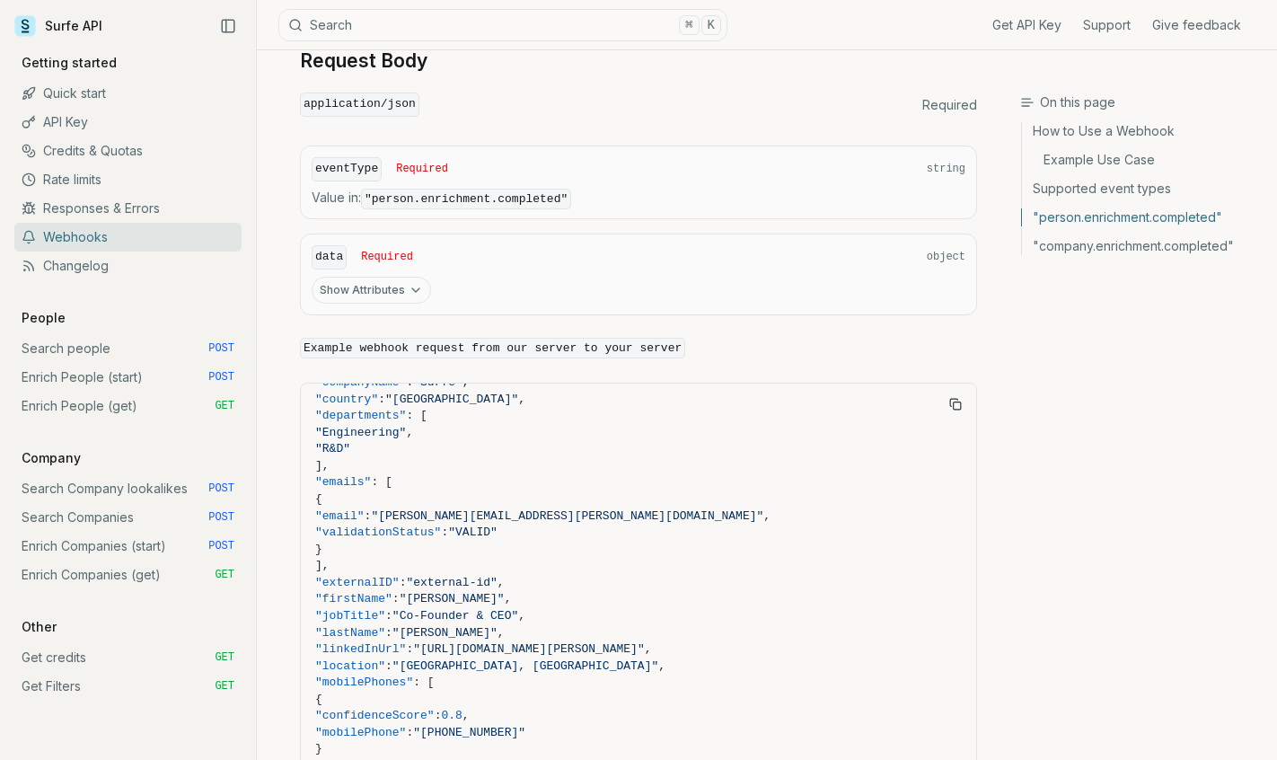
scroll to position [1721, 0]
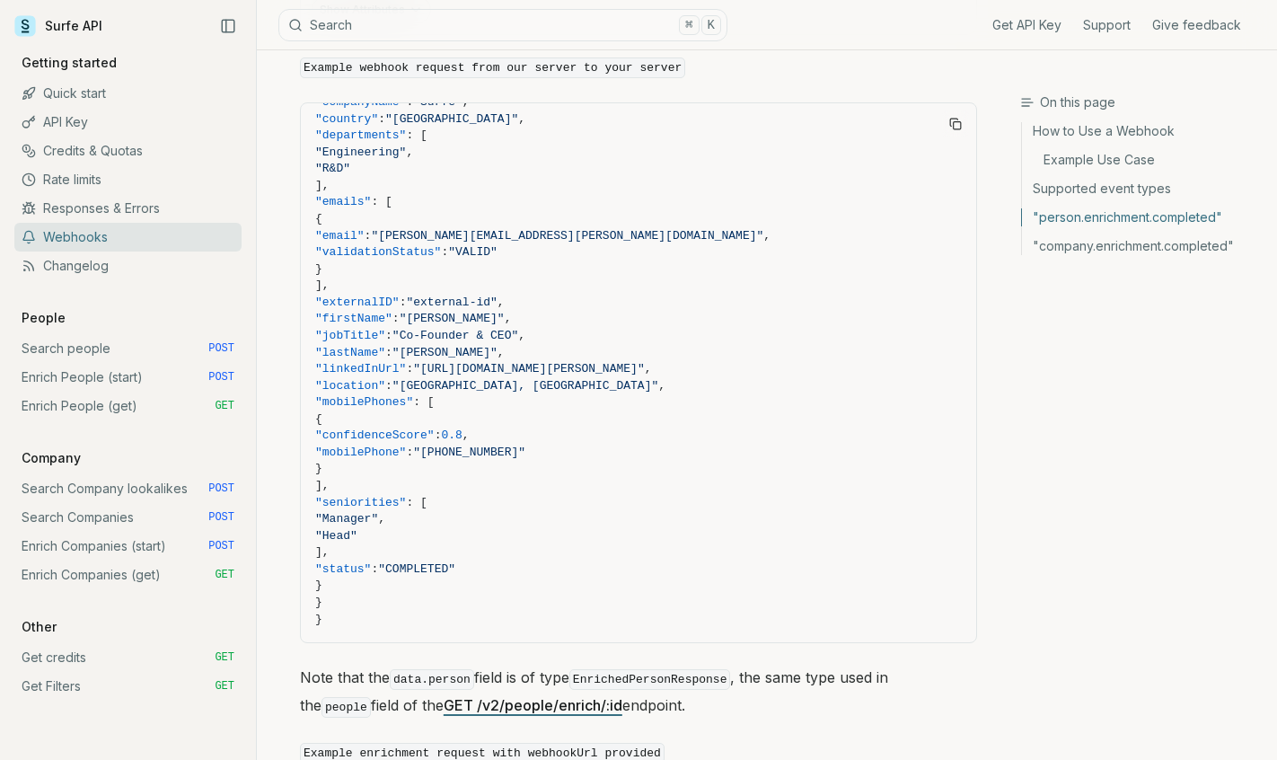
click at [119, 547] on link "Enrich Companies (start) POST" at bounding box center [127, 546] width 227 height 29
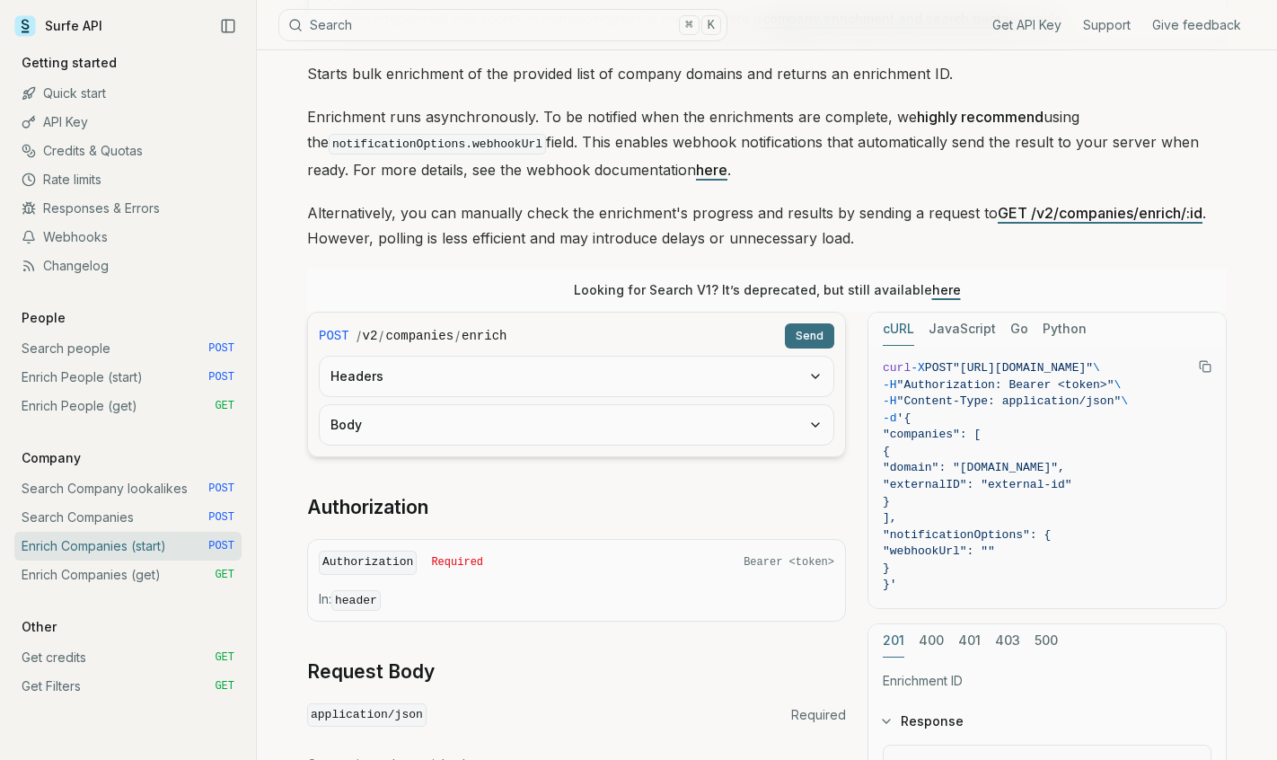
scroll to position [240, 0]
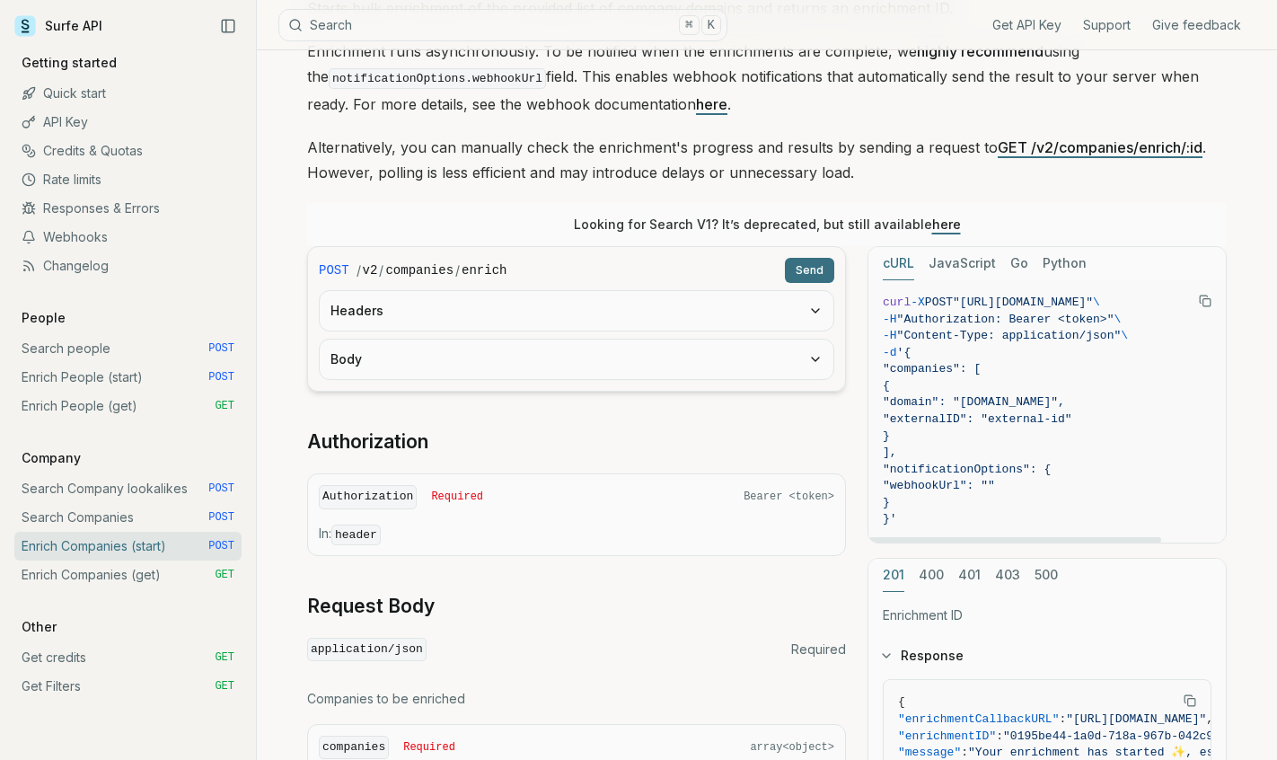
click at [943, 439] on span "}" at bounding box center [1047, 436] width 329 height 17
click at [939, 433] on span "}" at bounding box center [1047, 436] width 329 height 17
drag, startPoint x: 933, startPoint y: 455, endPoint x: 876, endPoint y: 363, distance: 108.9
click at [875, 363] on pre "curl -X POST "[URL][DOMAIN_NAME]" \ -H "Authorization: Bearer <token>" \ -H "Co…" at bounding box center [1047, 411] width 357 height 262
copy code ""companies": [ { "domain": "[DOMAIN_NAME]", "externalID": "external-id" } ],"
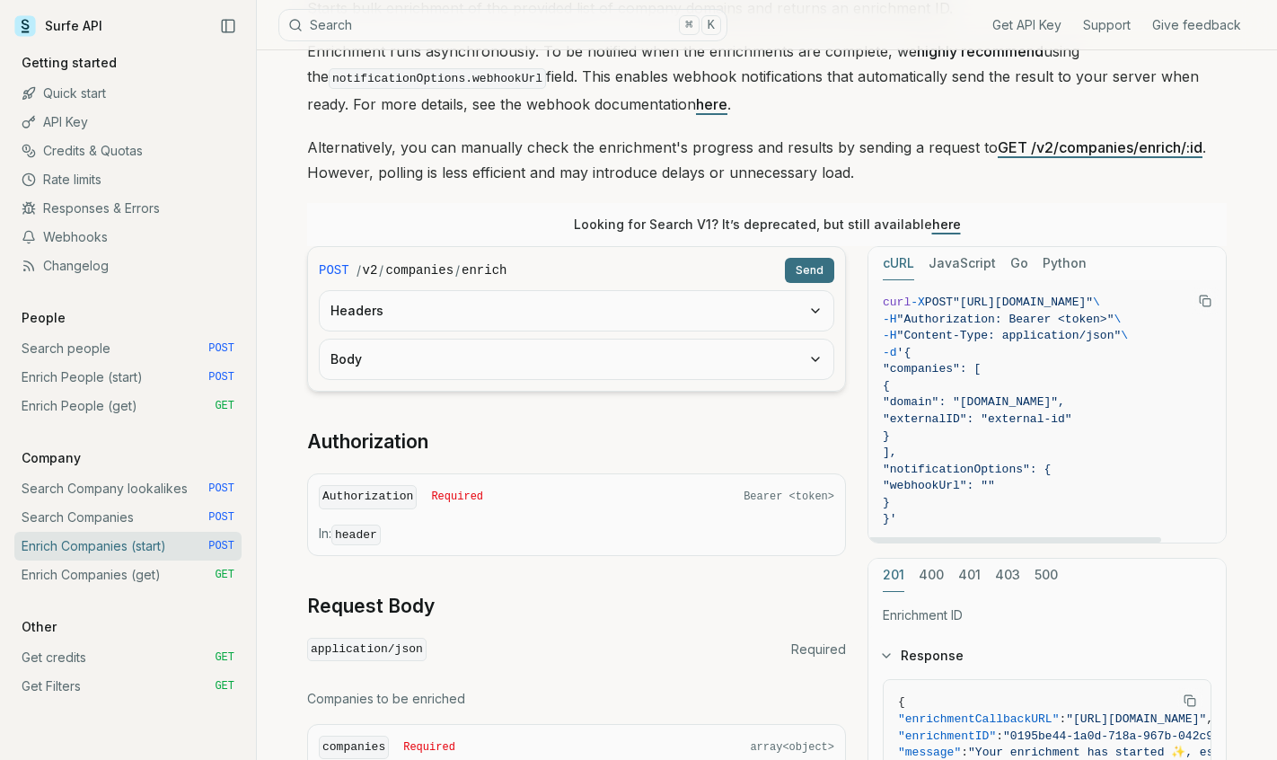
click at [949, 350] on span "-d '{" at bounding box center [1047, 353] width 329 height 17
drag, startPoint x: 928, startPoint y: 350, endPoint x: 904, endPoint y: 515, distance: 166.0
click at [904, 515] on code "curl -X POST "[URL][DOMAIN_NAME]" \ -H "Authorization: Bearer <token>" \ -H "Co…" at bounding box center [1047, 412] width 329 height 234
click at [956, 408] on span ""domain": "[DOMAIN_NAME]"," at bounding box center [1047, 402] width 329 height 17
drag, startPoint x: 927, startPoint y: 349, endPoint x: 906, endPoint y: 516, distance: 168.3
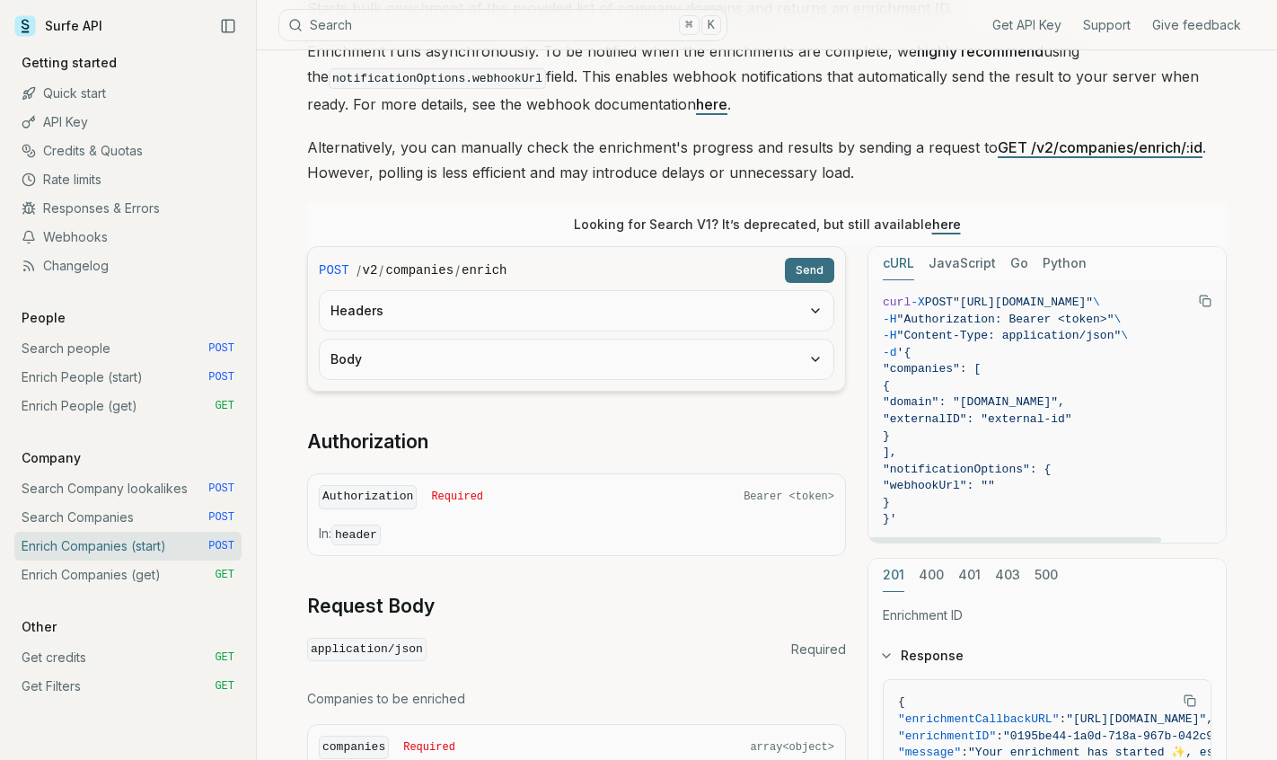
click at [906, 516] on code "curl -X POST "[URL][DOMAIN_NAME]" \ -H "Authorization: Bearer <token>" \ -H "Co…" at bounding box center [1047, 412] width 329 height 234
copy code "{ "companies": [ { "domain": "[DOMAIN_NAME]", "externalID": "external-id" } ], …"
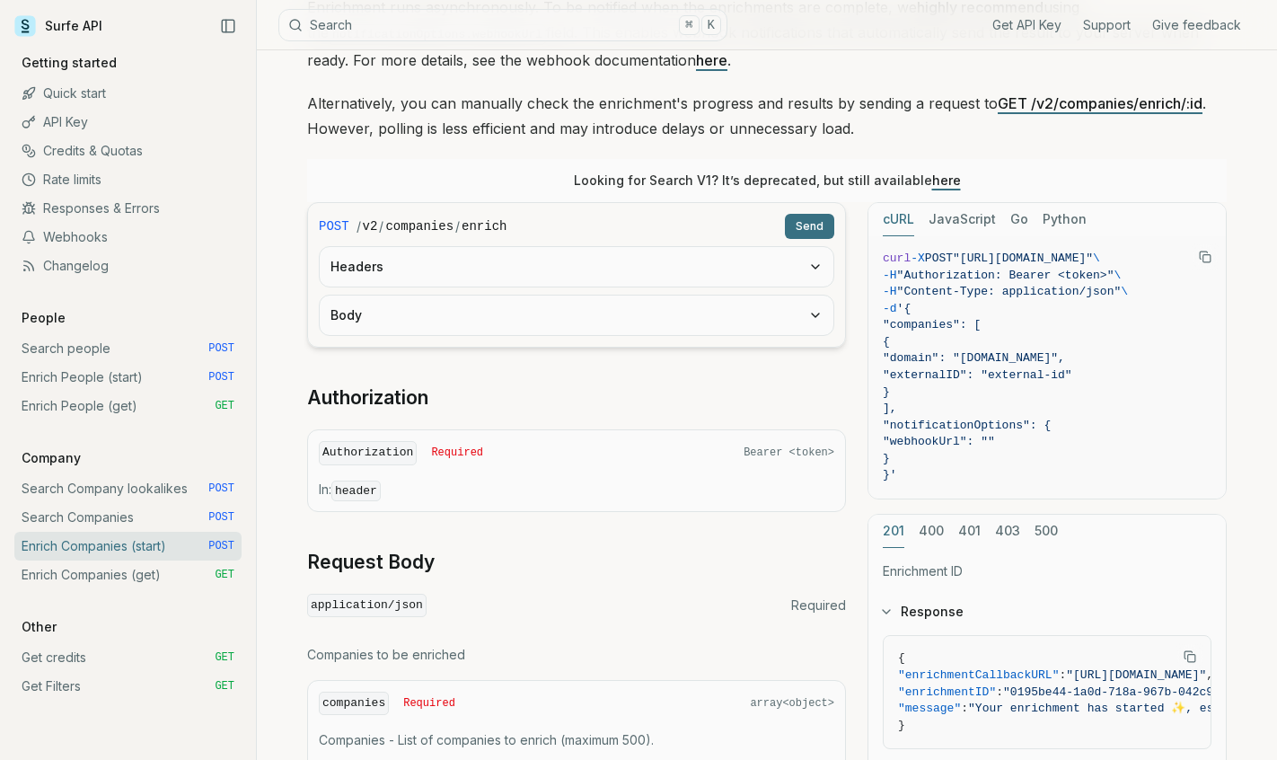
scroll to position [301, 0]
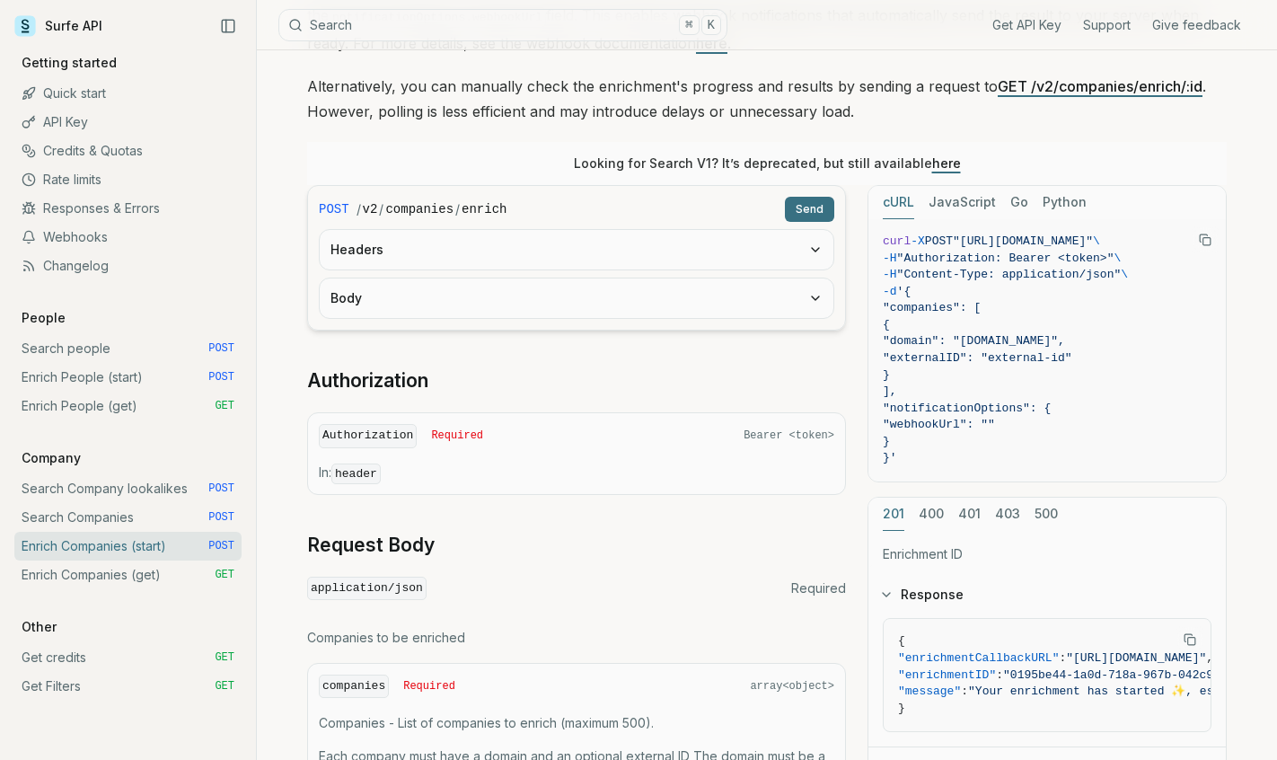
click at [80, 660] on link "Get credits GET" at bounding box center [127, 657] width 227 height 29
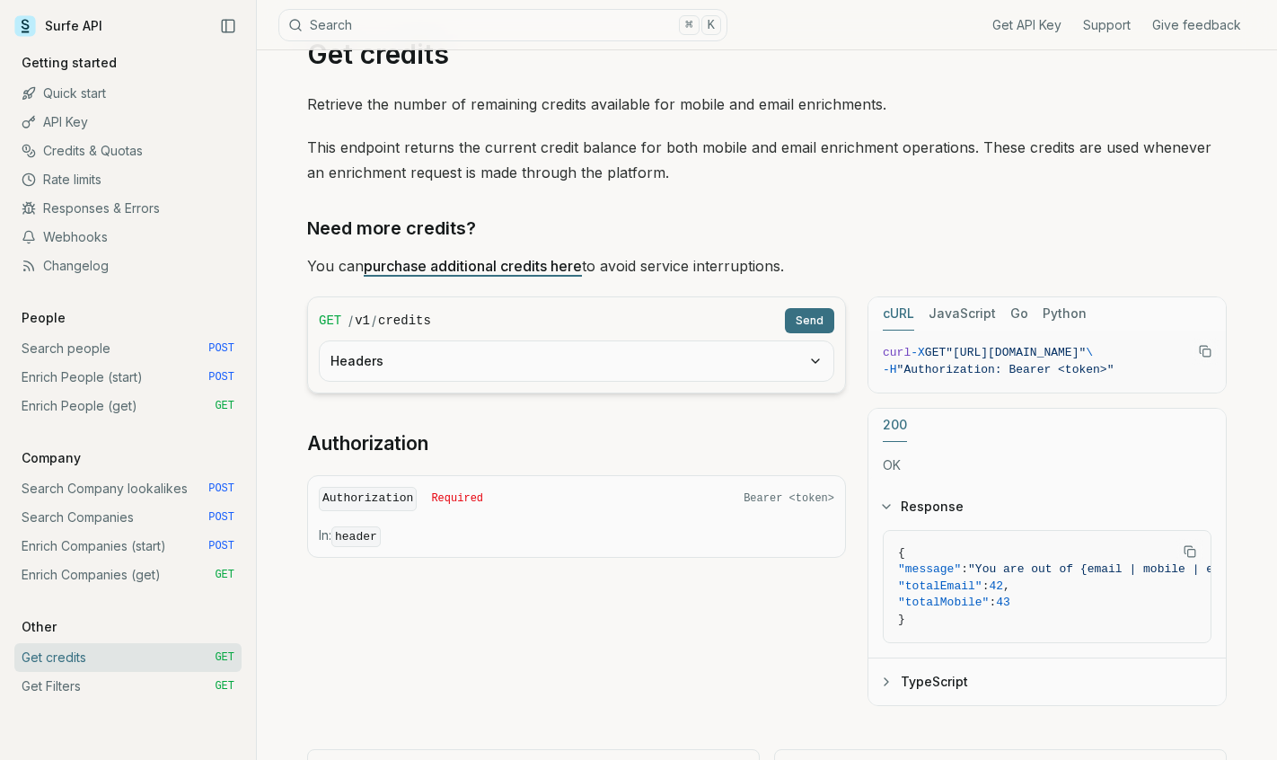
click at [207, 690] on link "Get Filters GET" at bounding box center [127, 686] width 227 height 29
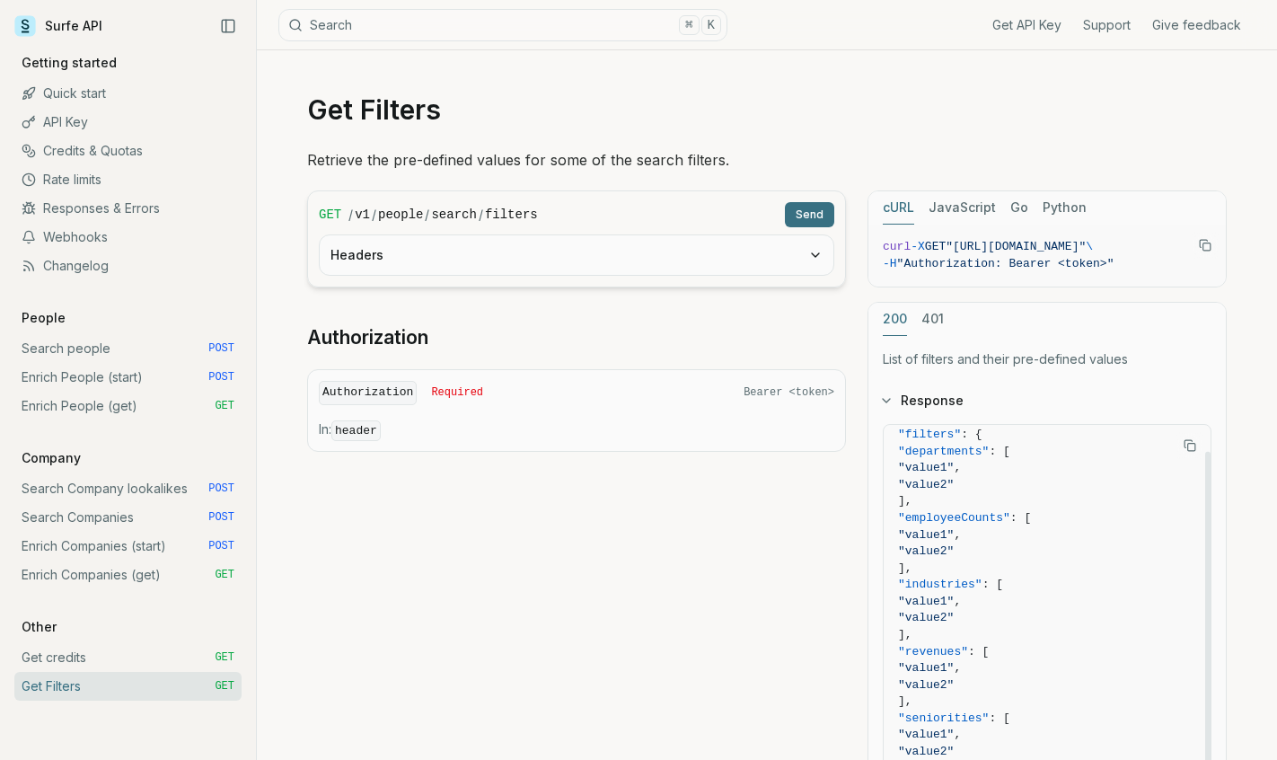
scroll to position [40, 0]
click at [122, 144] on link "Credits & Quotas" at bounding box center [127, 151] width 227 height 29
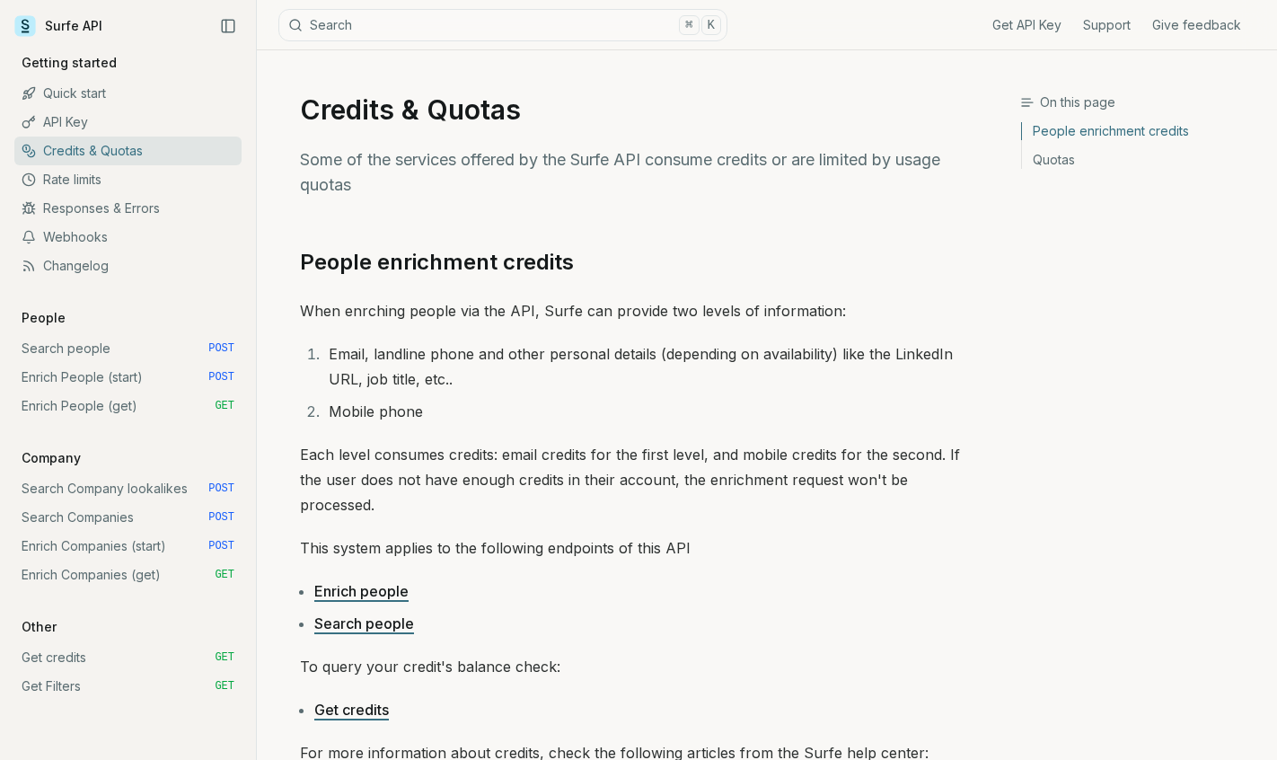
click at [151, 89] on link "Quick start" at bounding box center [127, 93] width 227 height 29
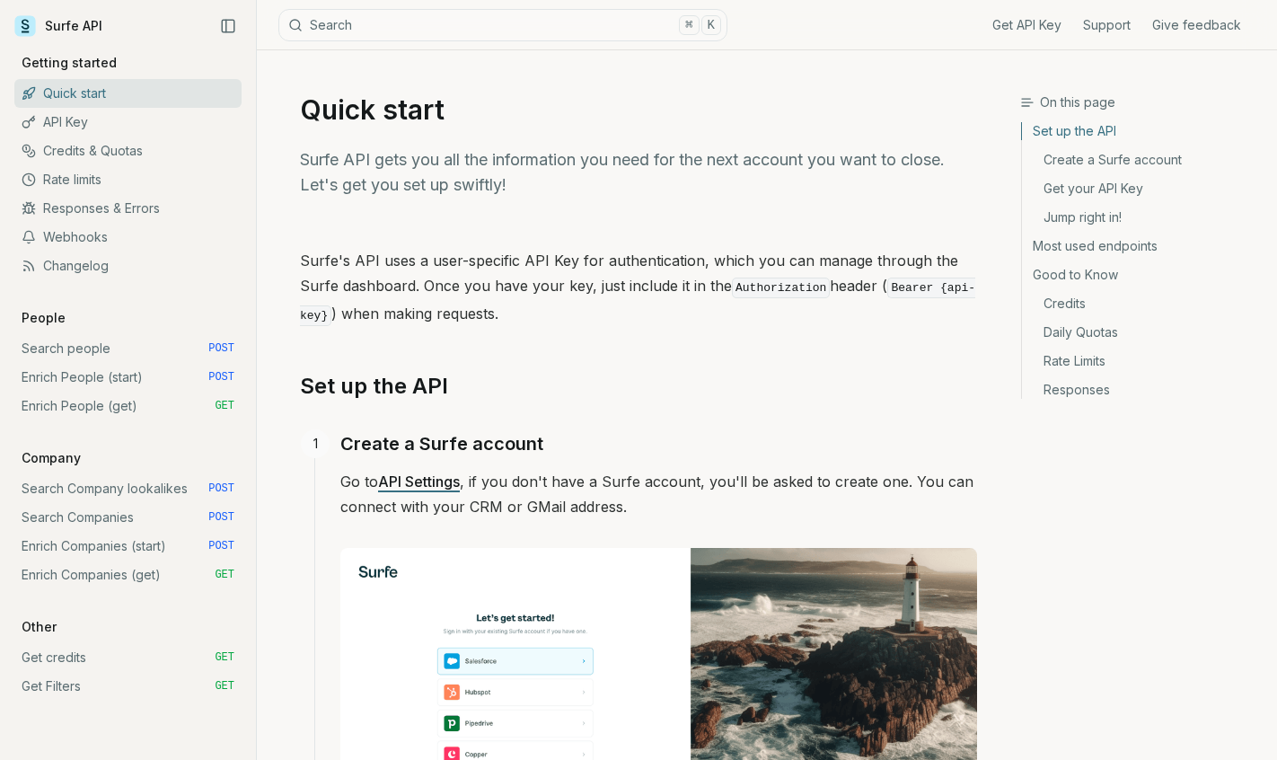
click at [1057, 31] on link "Get API Key" at bounding box center [1026, 25] width 69 height 18
